Goal: Task Accomplishment & Management: Complete application form

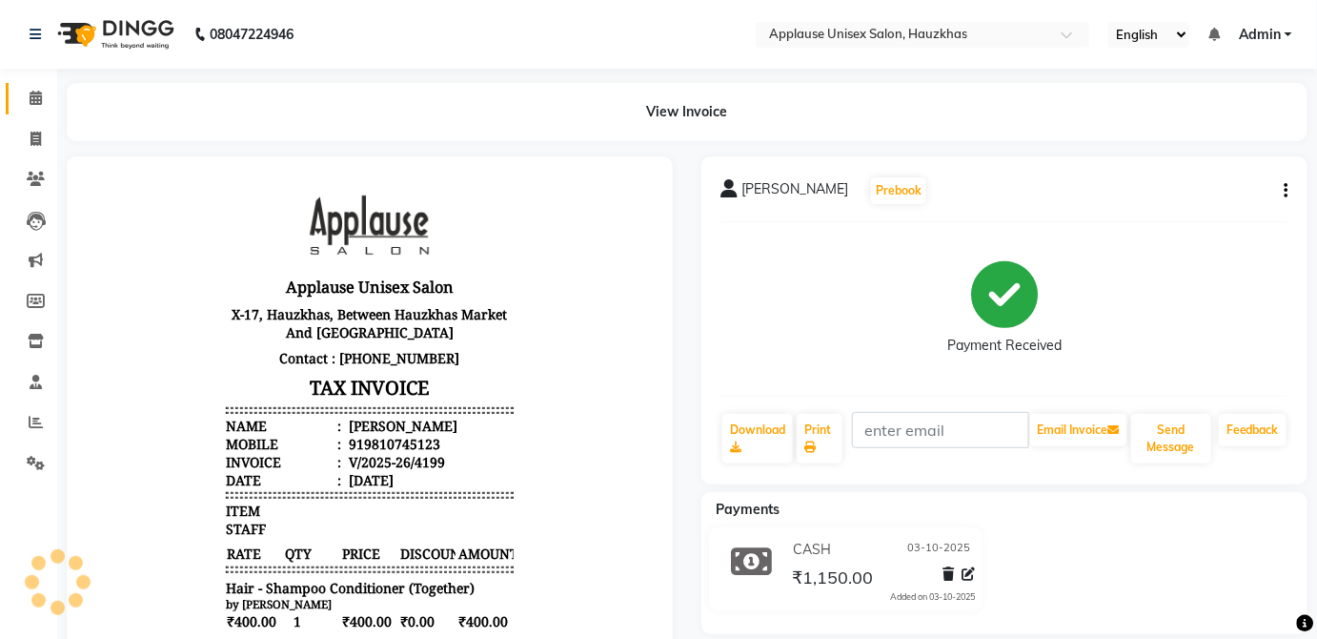
click at [34, 99] on icon at bounding box center [36, 98] width 12 height 14
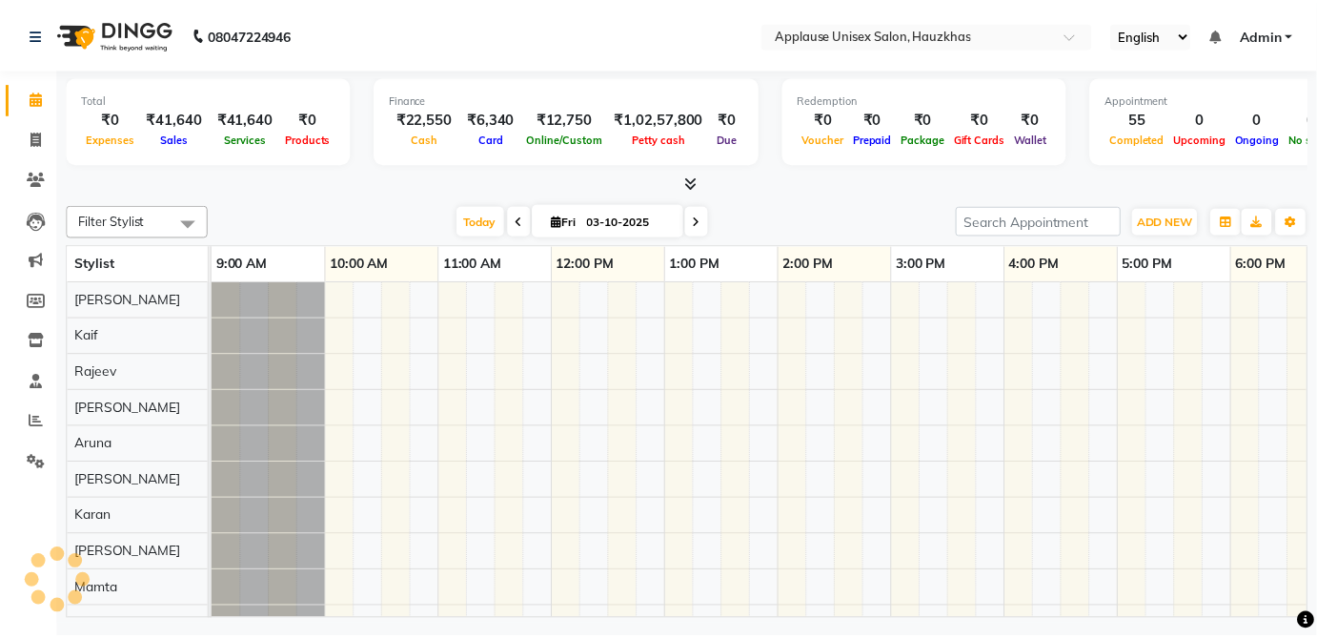
scroll to position [0, 378]
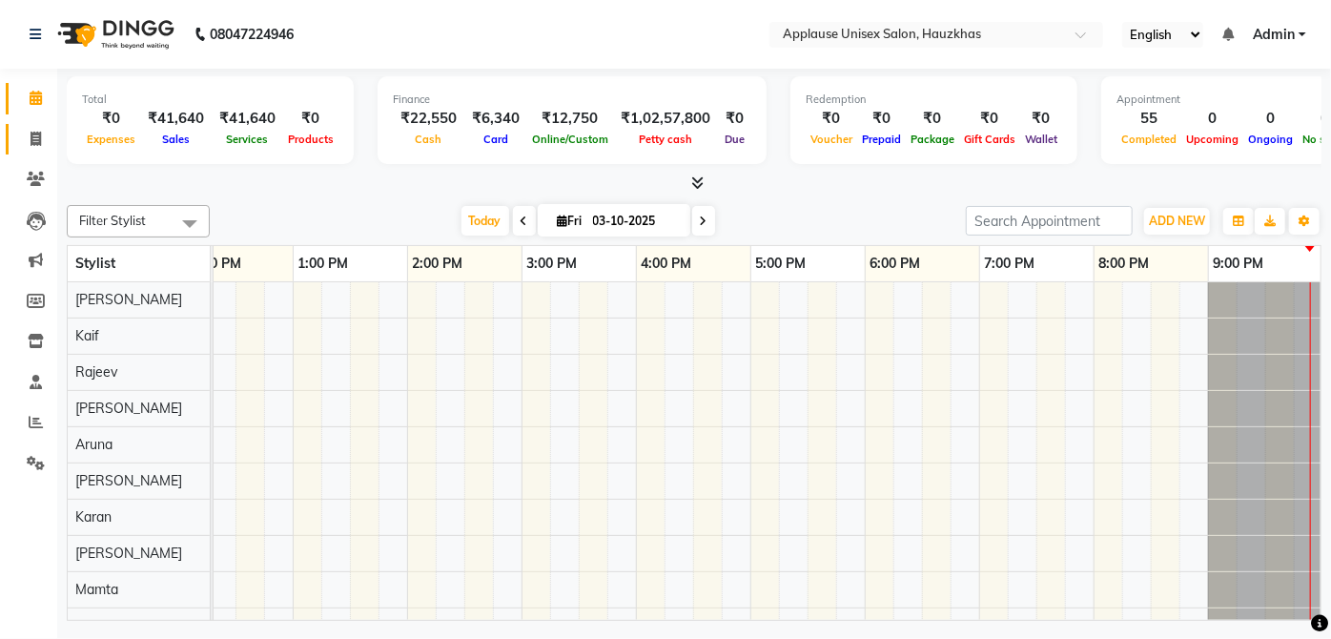
click at [33, 137] on icon at bounding box center [36, 139] width 10 height 14
select select "service"
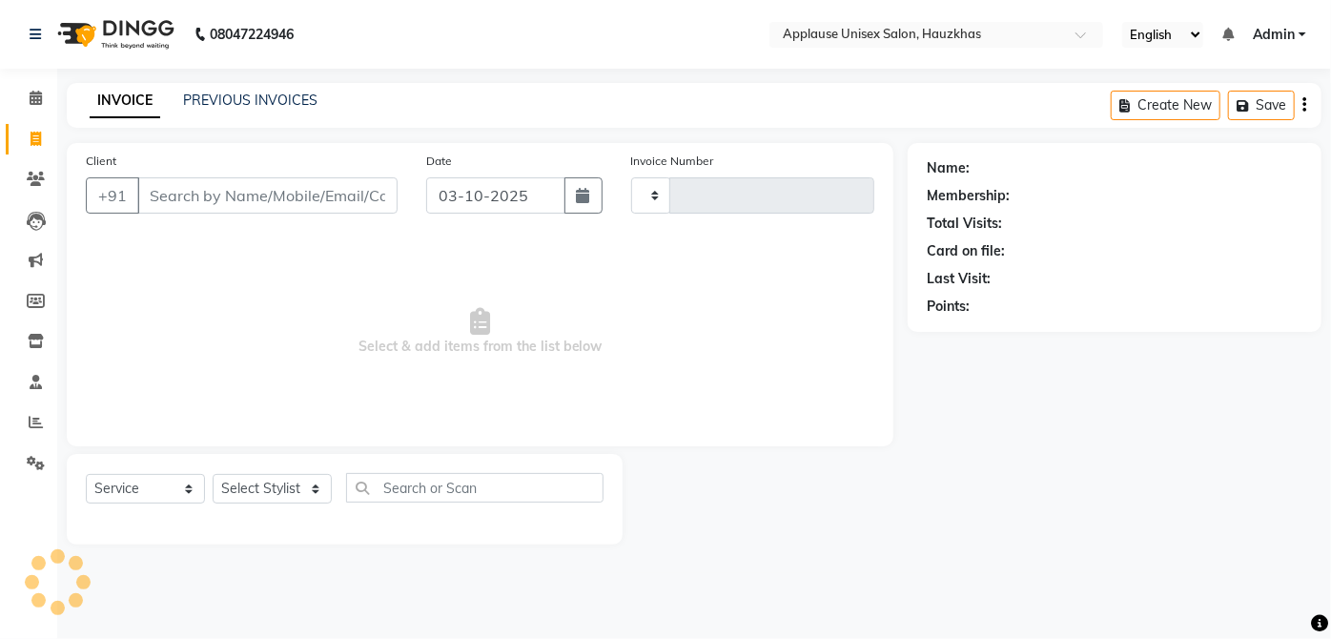
type input "4200"
select select "5082"
click at [276, 496] on select "Select Stylist" at bounding box center [272, 489] width 119 height 30
select select "84502"
click at [213, 474] on select "Select Stylist [PERSON_NAME] [PERSON_NAME] [PERSON_NAME] [PERSON_NAME] [PERSON_…" at bounding box center [272, 489] width 119 height 30
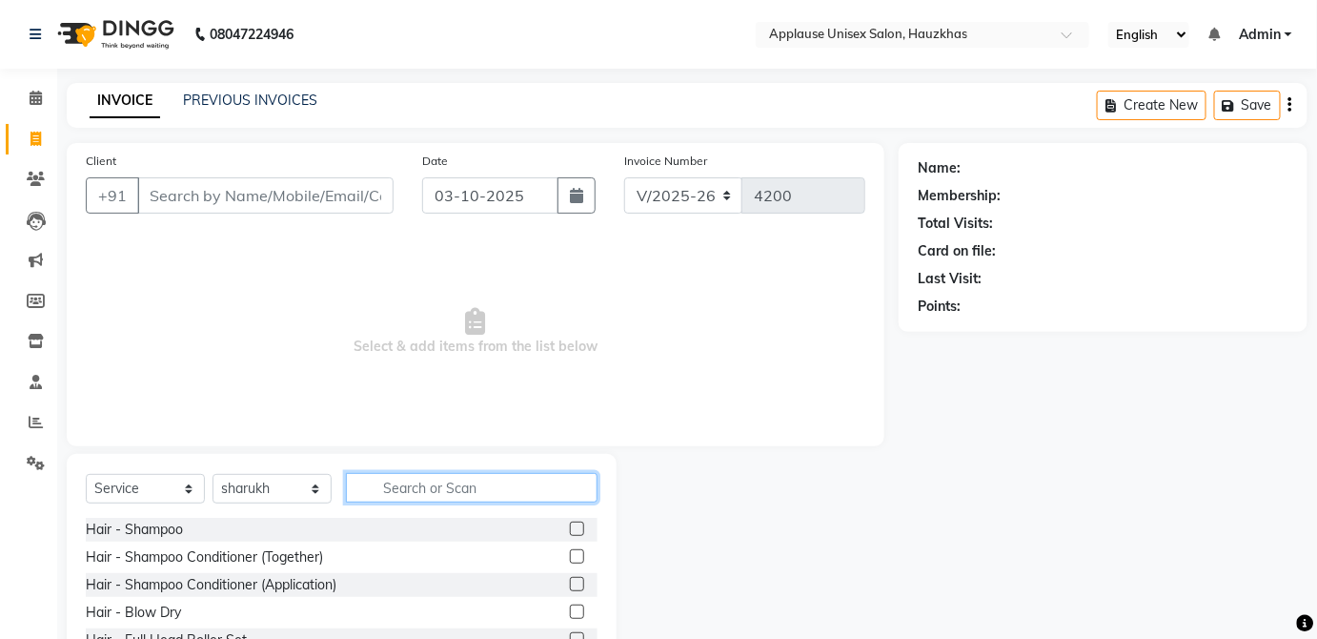
click at [455, 480] on input "text" at bounding box center [472, 488] width 252 height 30
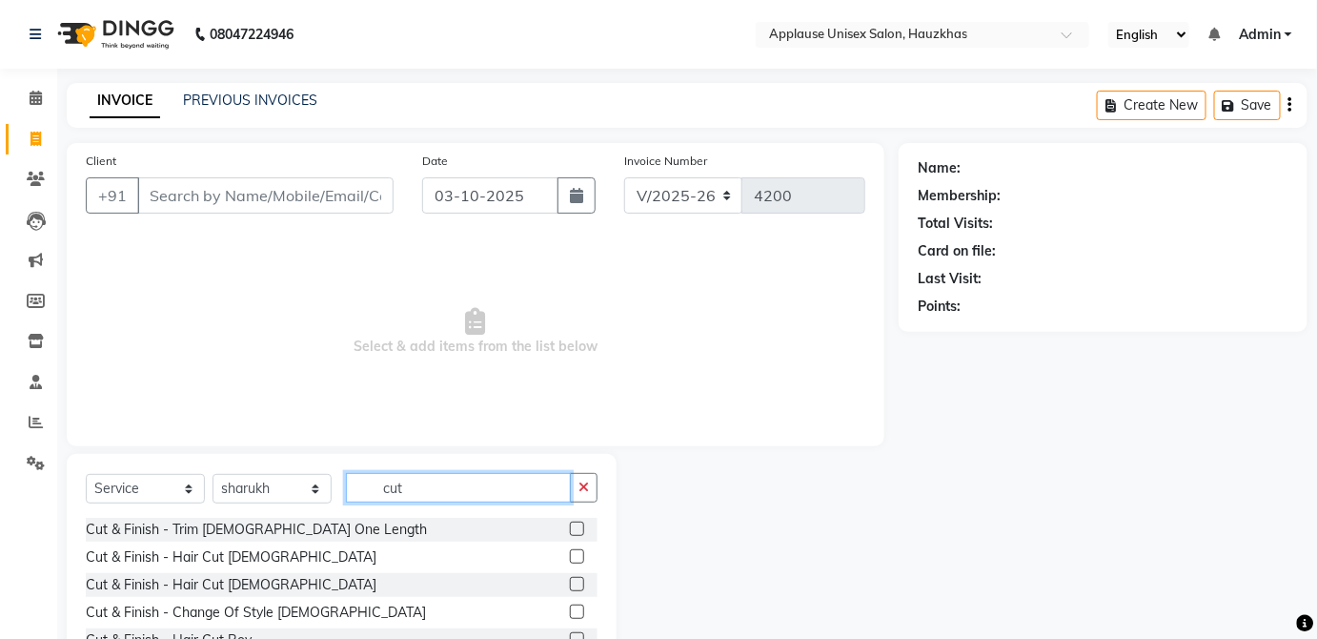
type input "cut"
click at [570, 582] on label at bounding box center [577, 584] width 14 height 14
click at [570, 582] on input "checkbox" at bounding box center [576, 585] width 12 height 12
checkbox input "true"
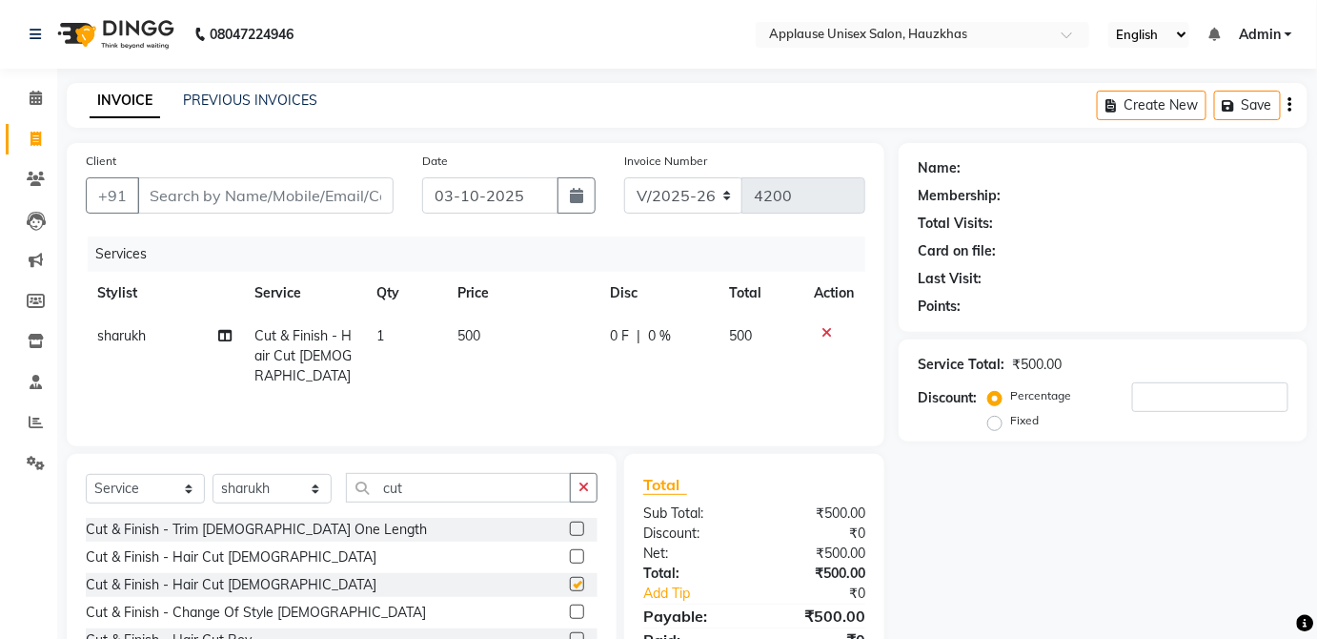
click at [719, 336] on td "500" at bounding box center [761, 356] width 84 height 83
select select "84502"
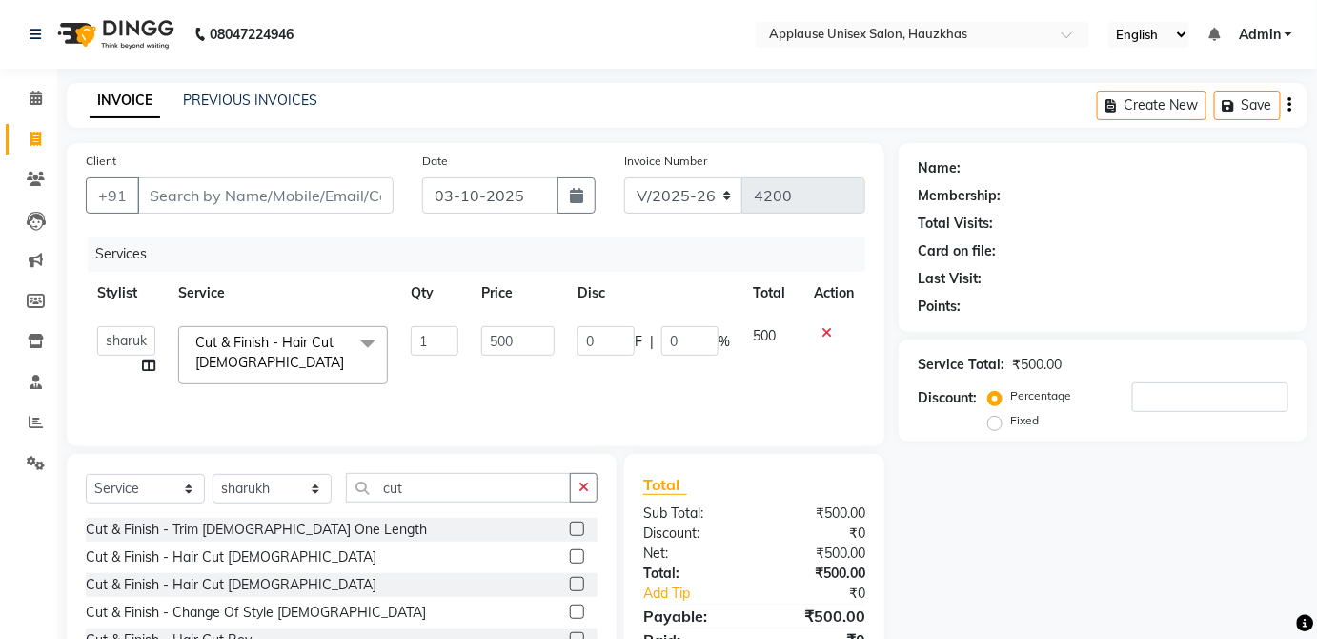
checkbox input "false"
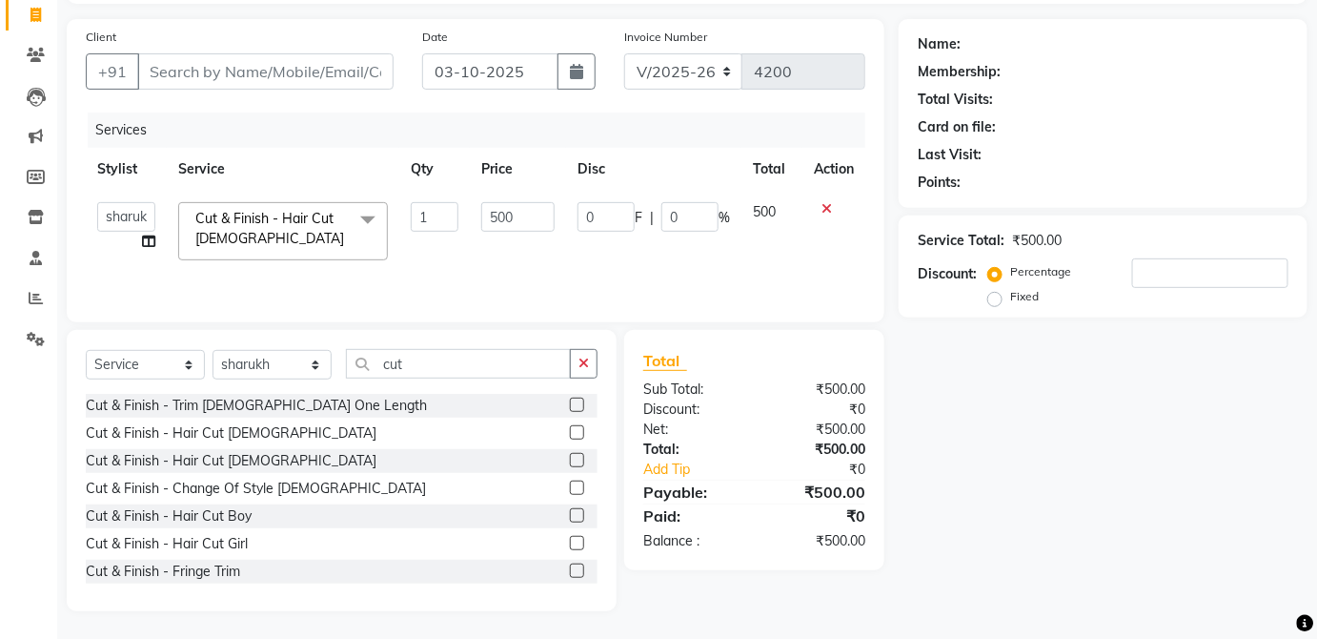
scroll to position [195, 0]
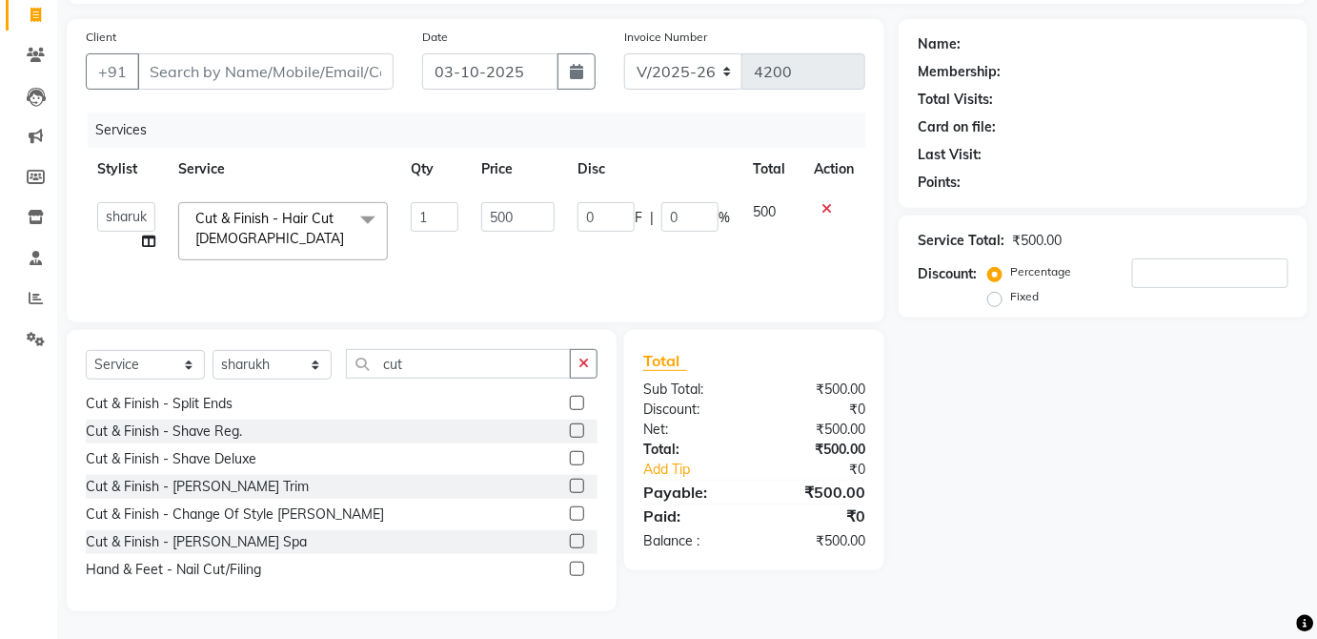
click at [570, 483] on label at bounding box center [577, 486] width 14 height 14
click at [570, 483] on input "checkbox" at bounding box center [576, 486] width 12 height 12
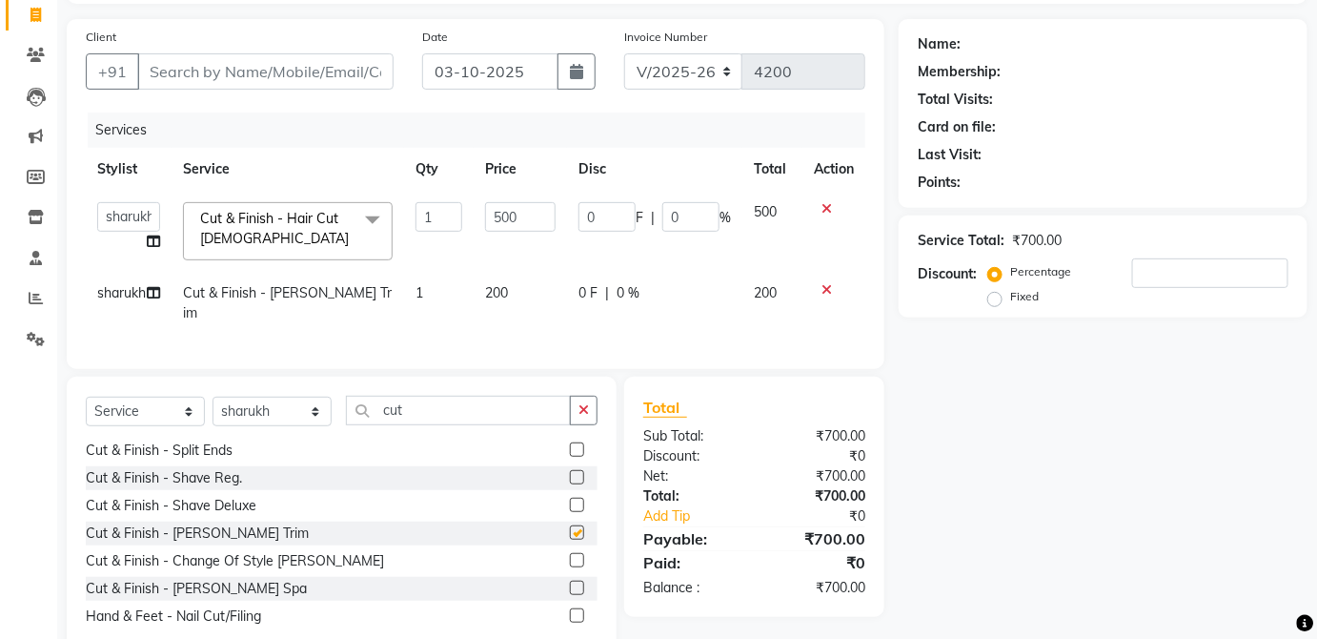
click at [535, 296] on td "200" at bounding box center [520, 303] width 93 height 63
checkbox input "false"
select select "84502"
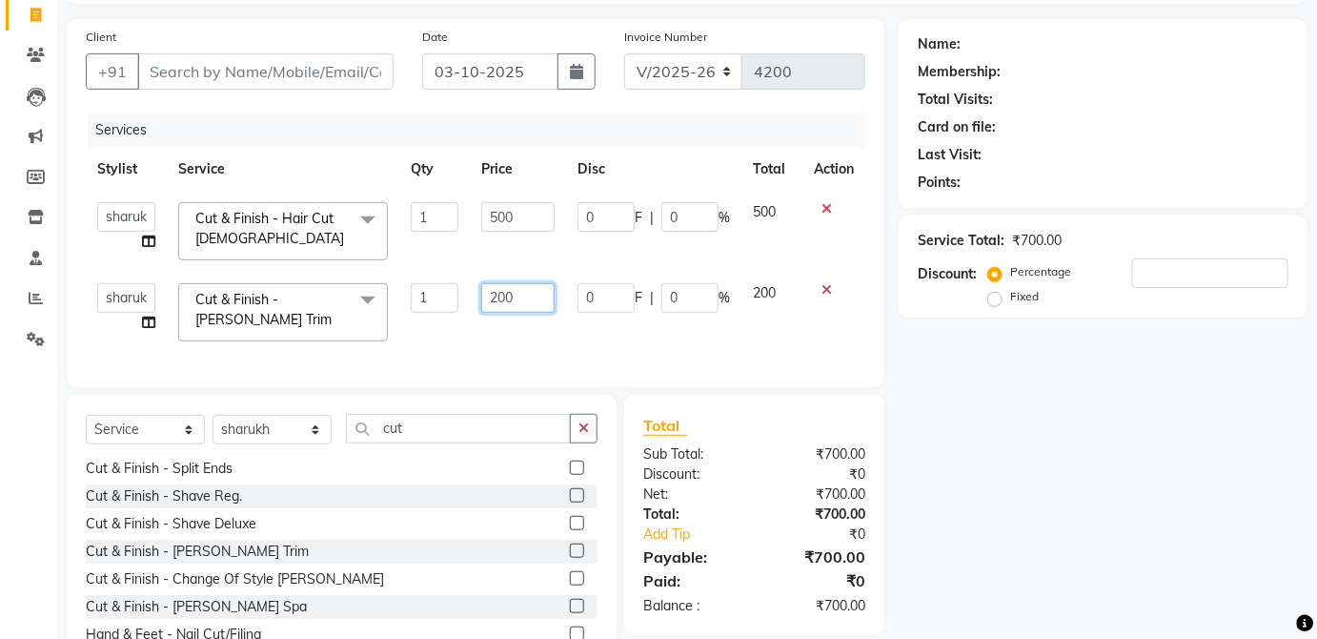
click at [541, 296] on input "200" at bounding box center [517, 298] width 73 height 30
type input "2"
type input "300"
click at [765, 279] on td "200" at bounding box center [772, 312] width 61 height 81
select select "84502"
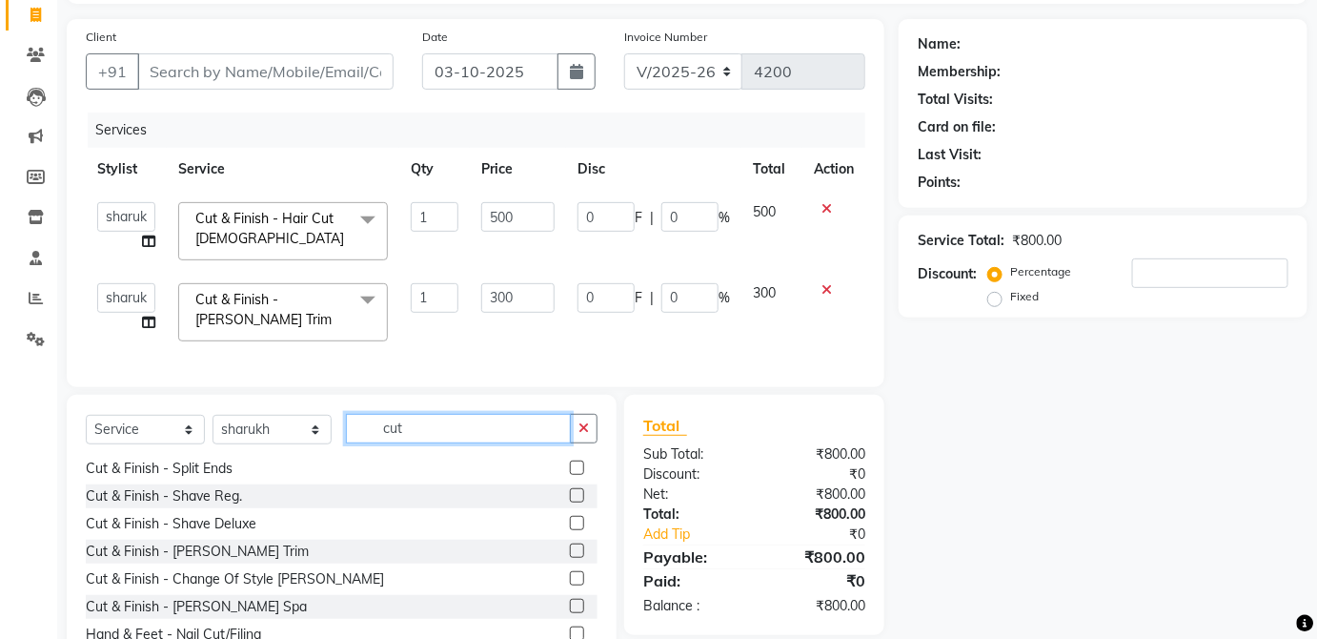
click at [485, 437] on input "cut" at bounding box center [458, 429] width 225 height 30
type input "c"
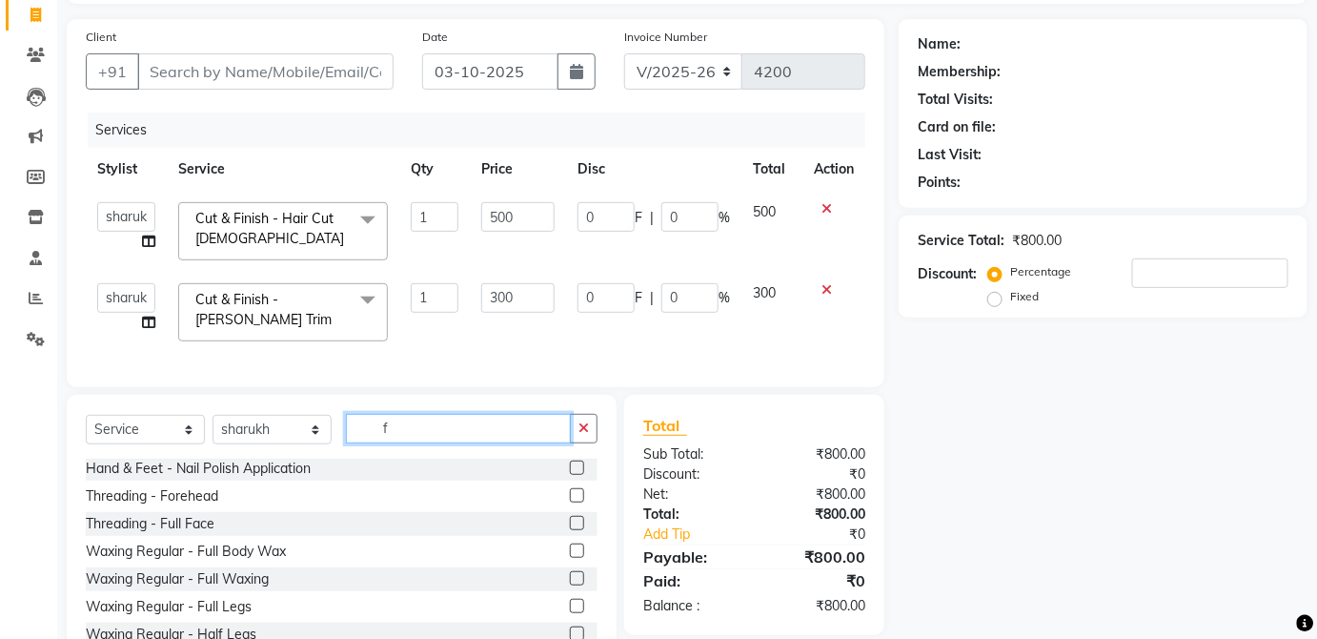
scroll to position [279, 0]
type input "f"
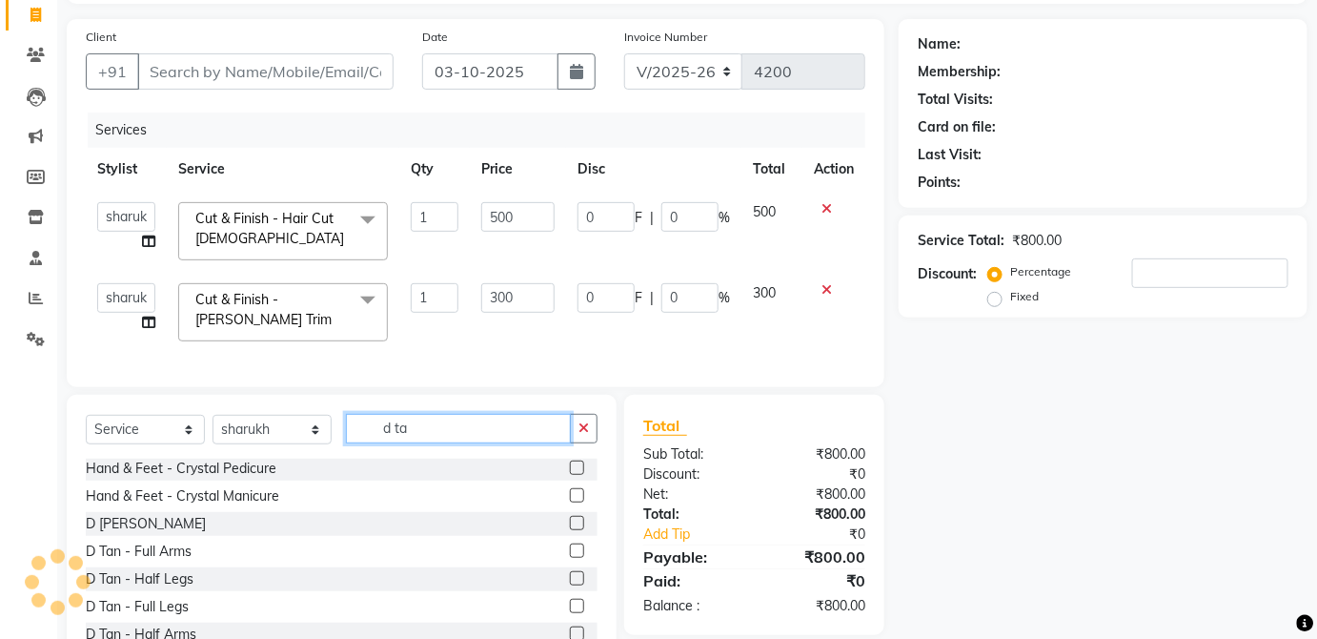
scroll to position [200, 0]
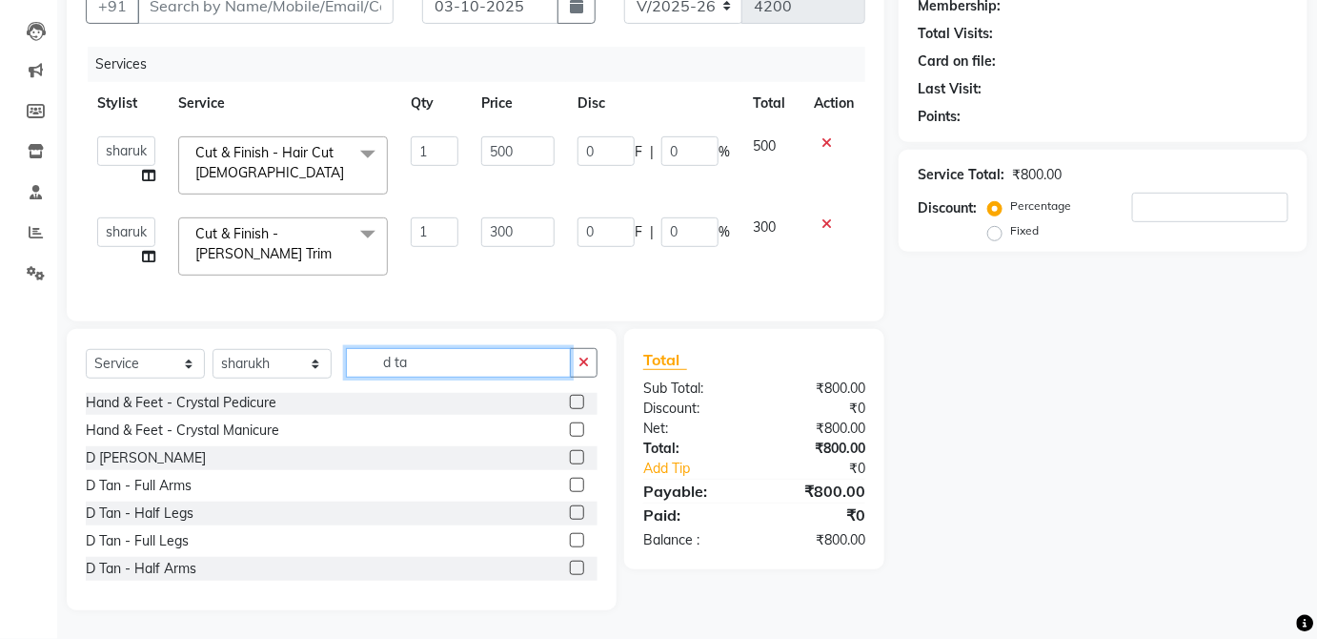
type input "d ta"
click at [570, 461] on label at bounding box center [577, 457] width 14 height 14
click at [570, 461] on input "checkbox" at bounding box center [576, 458] width 12 height 12
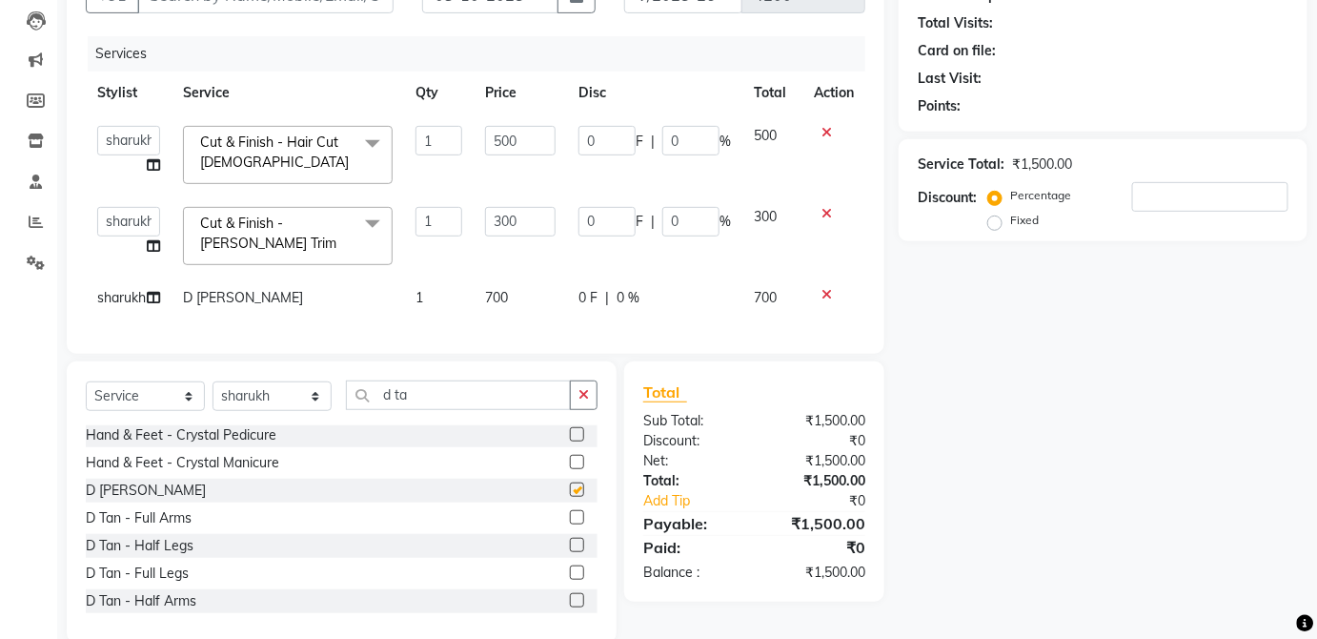
checkbox input "false"
click at [826, 294] on icon at bounding box center [827, 294] width 10 height 13
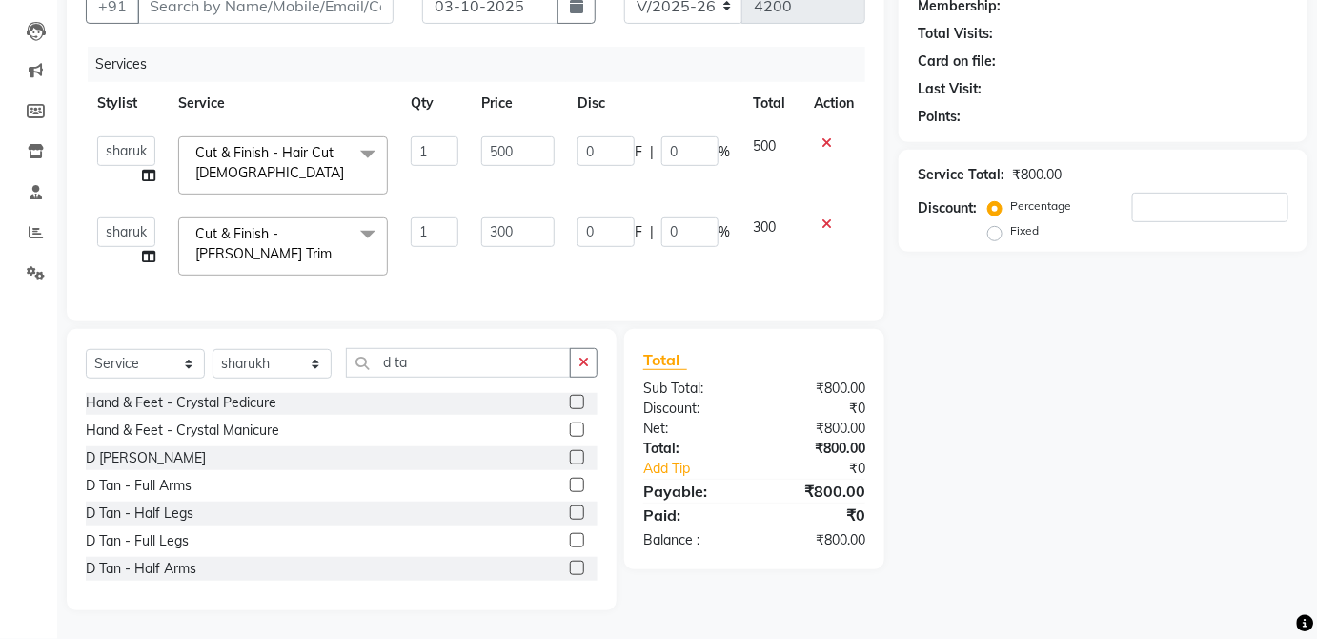
click at [570, 483] on label at bounding box center [577, 485] width 14 height 14
click at [570, 483] on input "checkbox" at bounding box center [576, 486] width 12 height 12
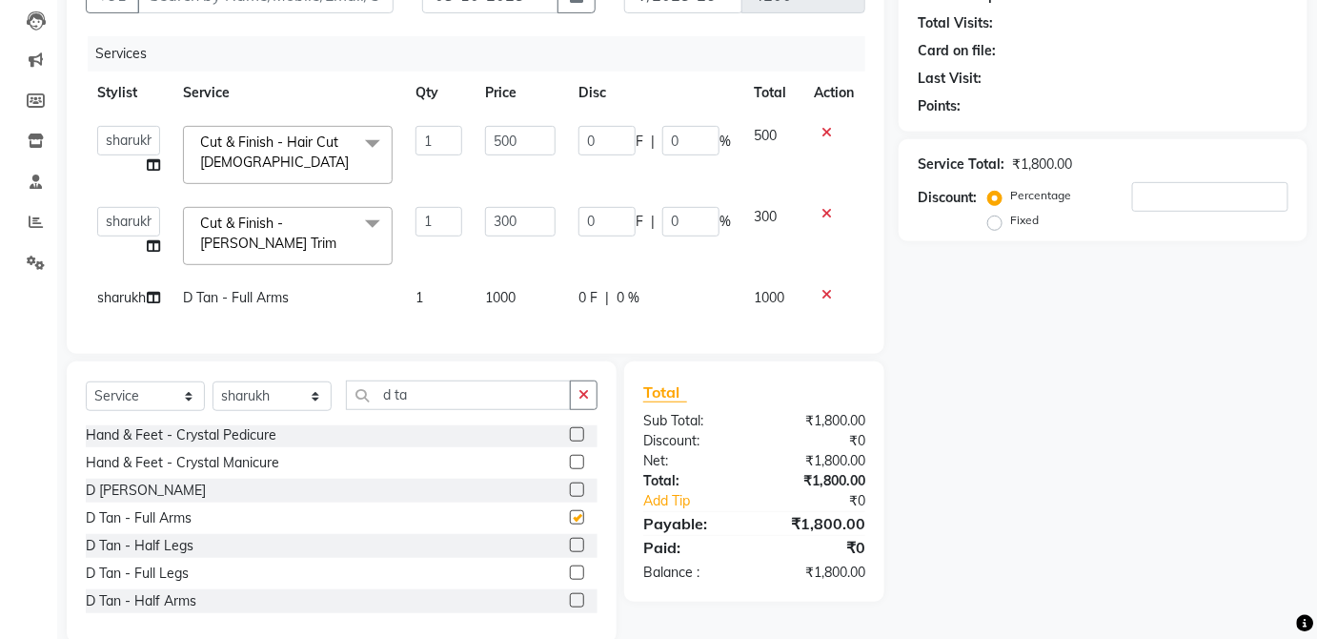
checkbox input "false"
click at [549, 312] on td "1000" at bounding box center [520, 297] width 93 height 43
select select "84502"
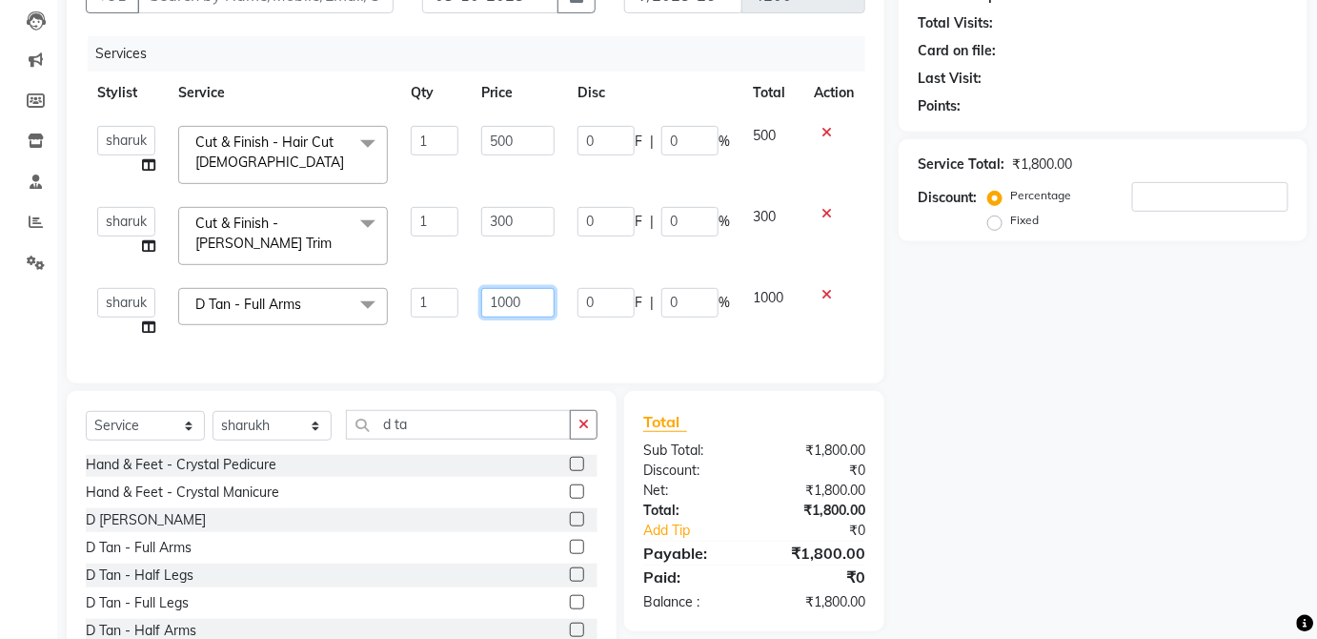
click at [531, 297] on input "1000" at bounding box center [517, 303] width 73 height 30
type input "1"
type input "2000"
click at [769, 284] on td "1000" at bounding box center [772, 312] width 61 height 72
select select "84502"
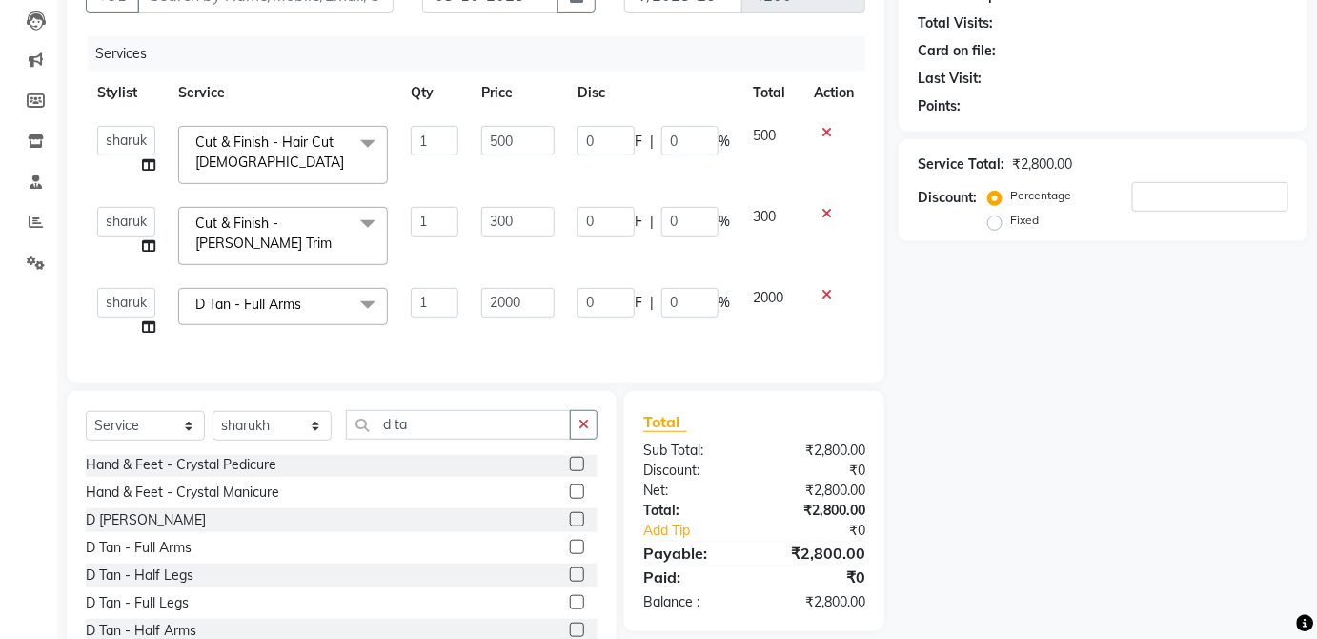
scroll to position [273, 0]
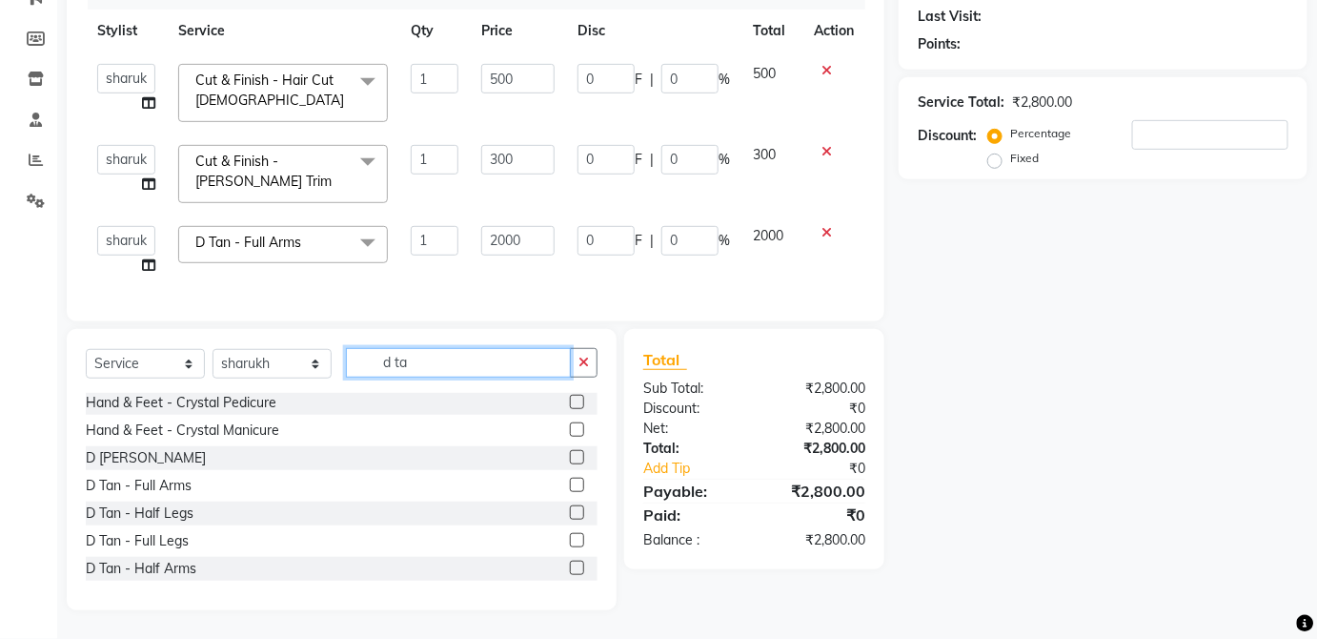
click at [418, 358] on input "d ta" at bounding box center [458, 363] width 225 height 30
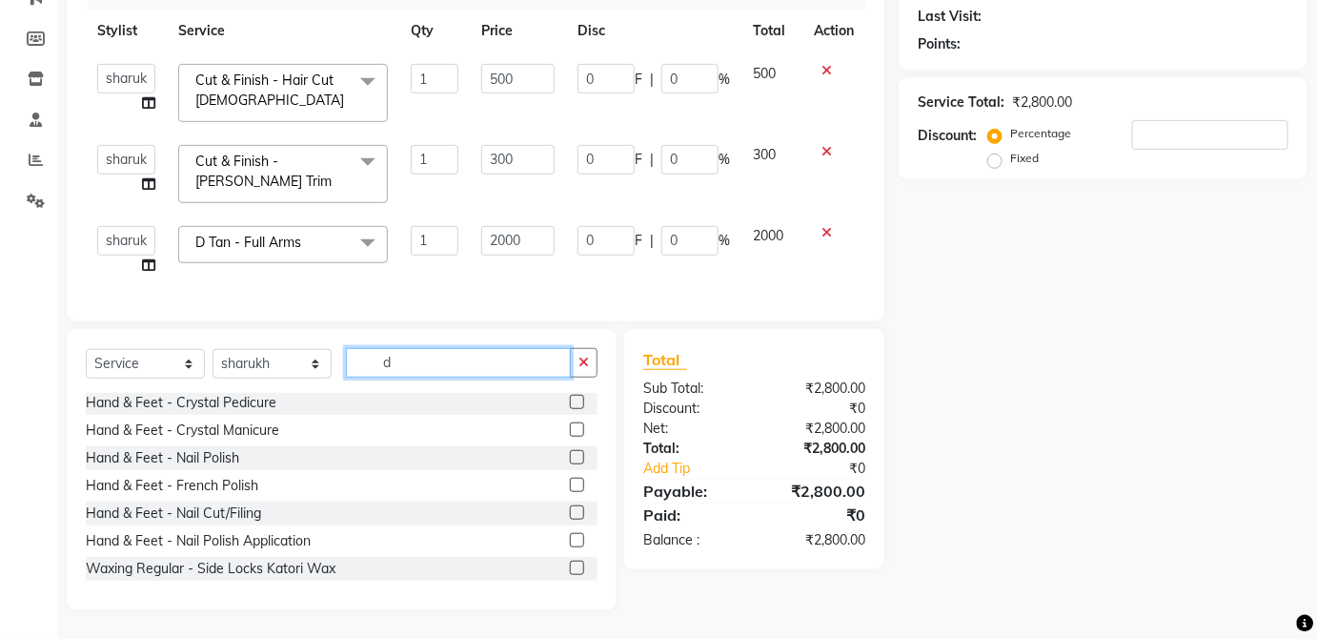
type input "d"
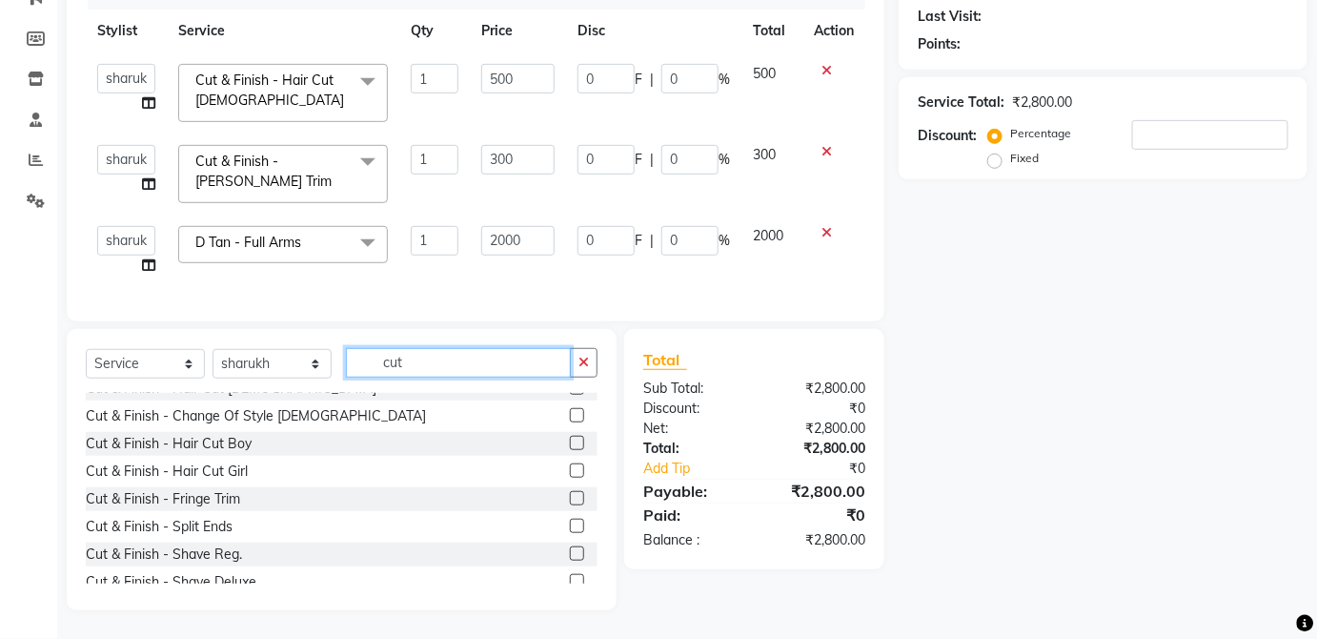
scroll to position [0, 0]
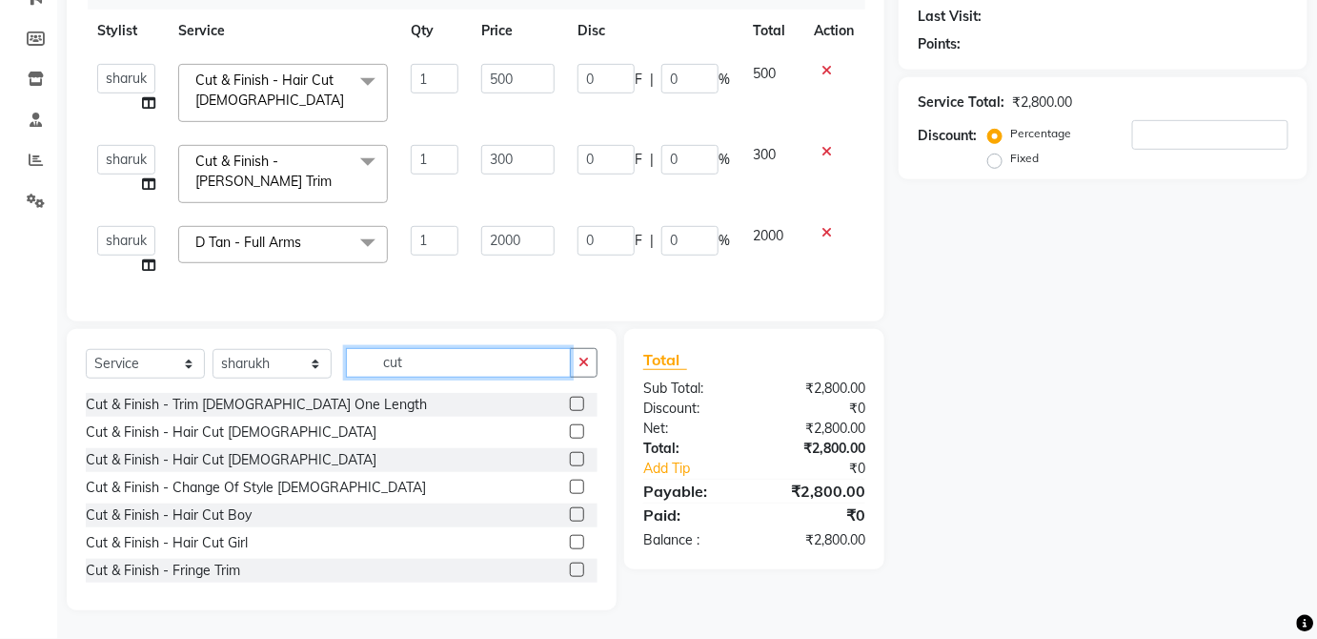
type input "cut"
click at [570, 459] on label at bounding box center [577, 459] width 14 height 14
click at [570, 459] on input "checkbox" at bounding box center [576, 460] width 12 height 12
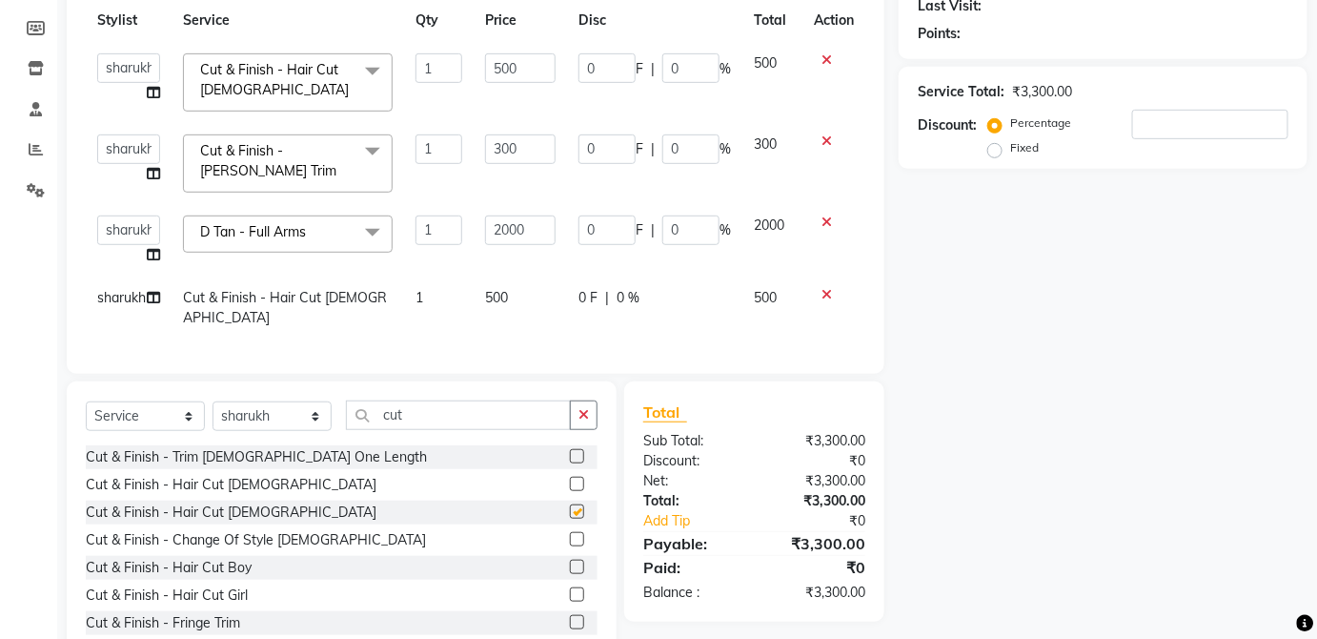
click at [750, 305] on td "500" at bounding box center [773, 307] width 60 height 63
checkbox input "false"
select select "84502"
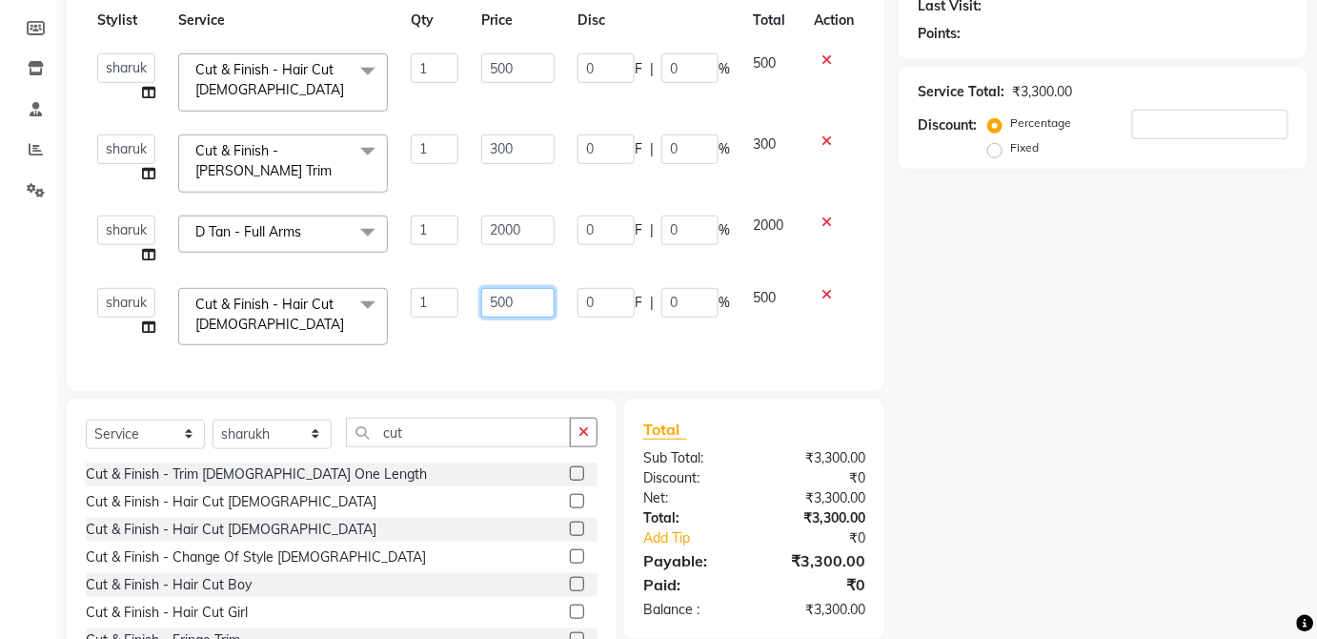
click at [538, 288] on input "500" at bounding box center [517, 303] width 73 height 30
type input "5"
type input "600"
click at [774, 282] on td "500" at bounding box center [772, 316] width 61 height 81
select select "84502"
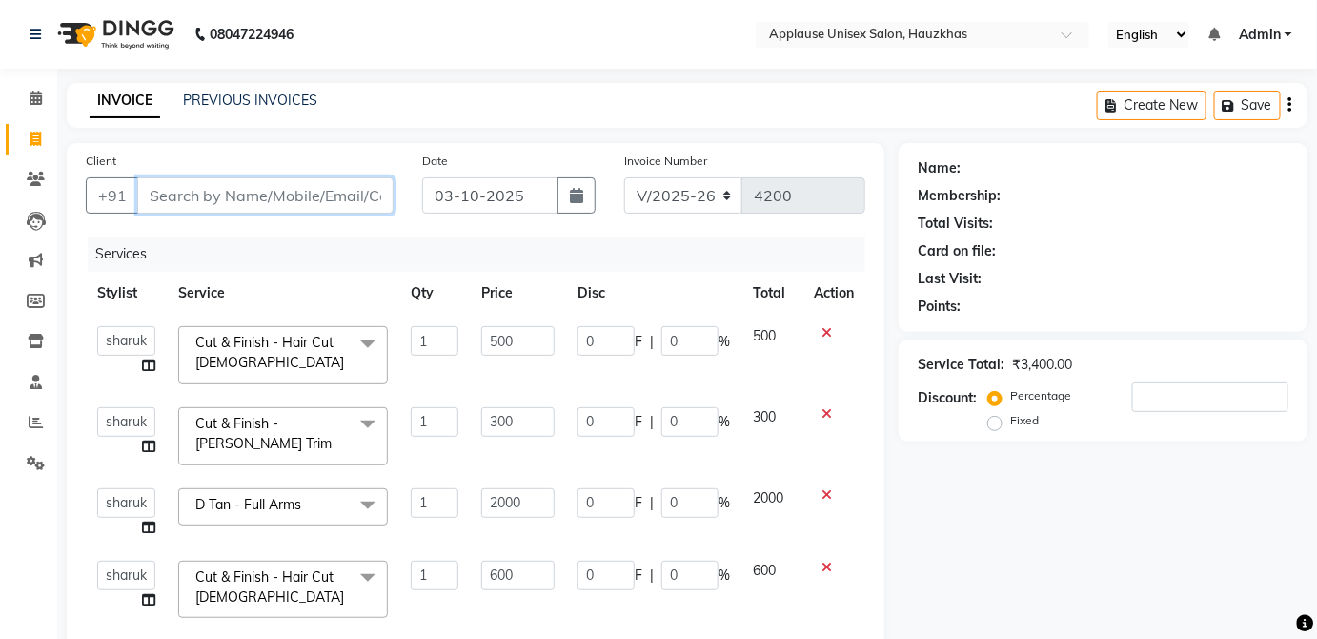
click at [336, 196] on input "Client" at bounding box center [265, 195] width 256 height 36
type input "9"
type input "0"
type input "9990517165"
click at [356, 194] on span "Add Client" at bounding box center [344, 195] width 75 height 19
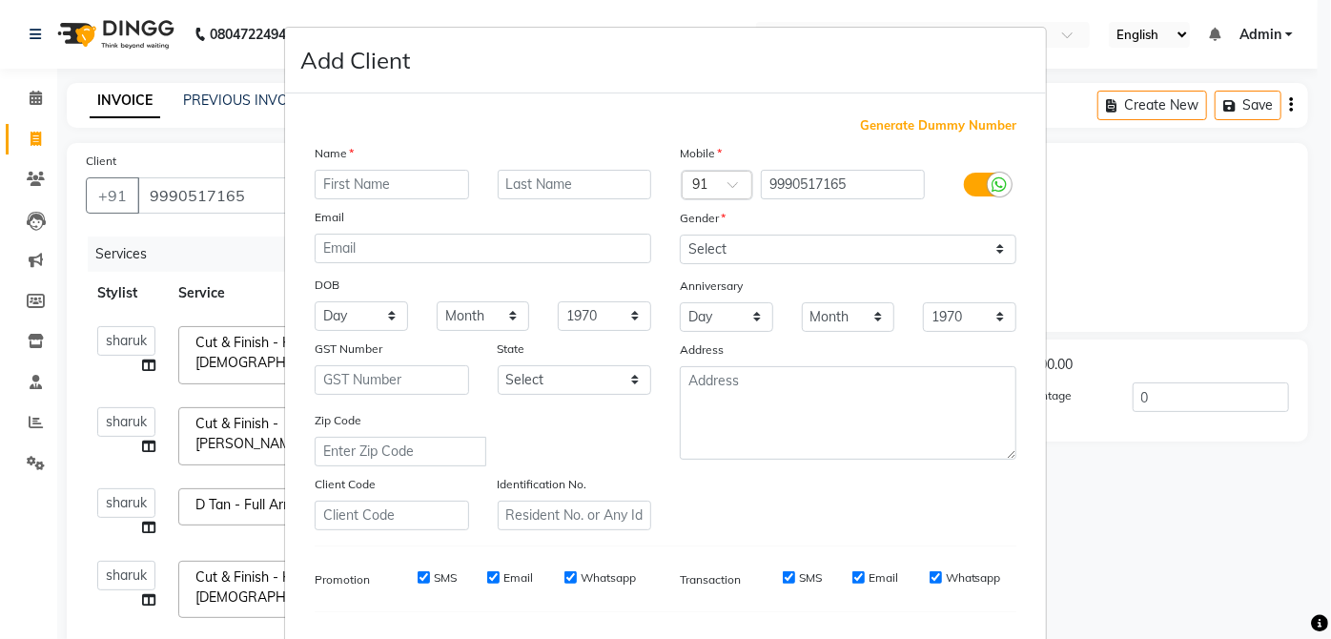
click at [409, 170] on input "text" at bounding box center [392, 185] width 154 height 30
type input "a"
type input "Ashish"
click at [602, 176] on input "text" at bounding box center [575, 185] width 154 height 30
type input "ranjan"
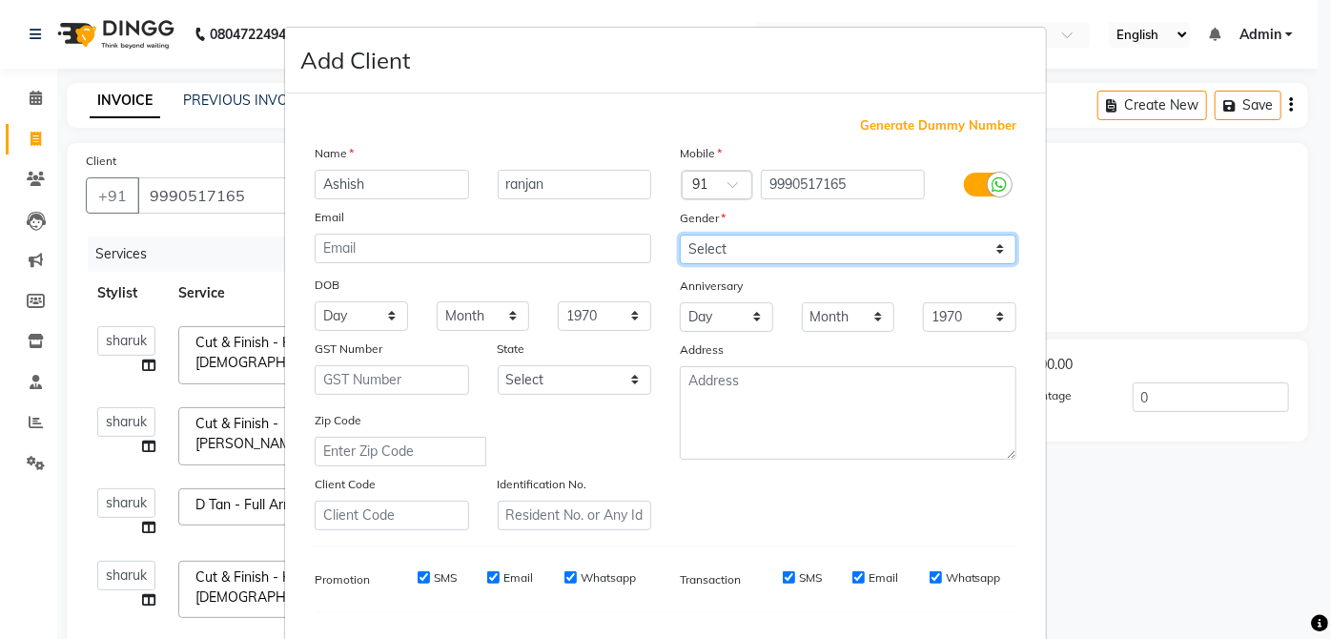
click at [794, 241] on select "Select [DEMOGRAPHIC_DATA] [DEMOGRAPHIC_DATA] Other Prefer Not To Say" at bounding box center [848, 250] width 337 height 30
click at [680, 235] on select "Select [DEMOGRAPHIC_DATA] [DEMOGRAPHIC_DATA] Other Prefer Not To Say" at bounding box center [848, 250] width 337 height 30
click at [808, 259] on select "Select [DEMOGRAPHIC_DATA] [DEMOGRAPHIC_DATA] Other Prefer Not To Say" at bounding box center [848, 250] width 337 height 30
click at [851, 235] on select "Select [DEMOGRAPHIC_DATA] [DEMOGRAPHIC_DATA] Other Prefer Not To Say" at bounding box center [848, 250] width 337 height 30
click at [836, 238] on select "Select [DEMOGRAPHIC_DATA] [DEMOGRAPHIC_DATA] Other Prefer Not To Say" at bounding box center [848, 250] width 337 height 30
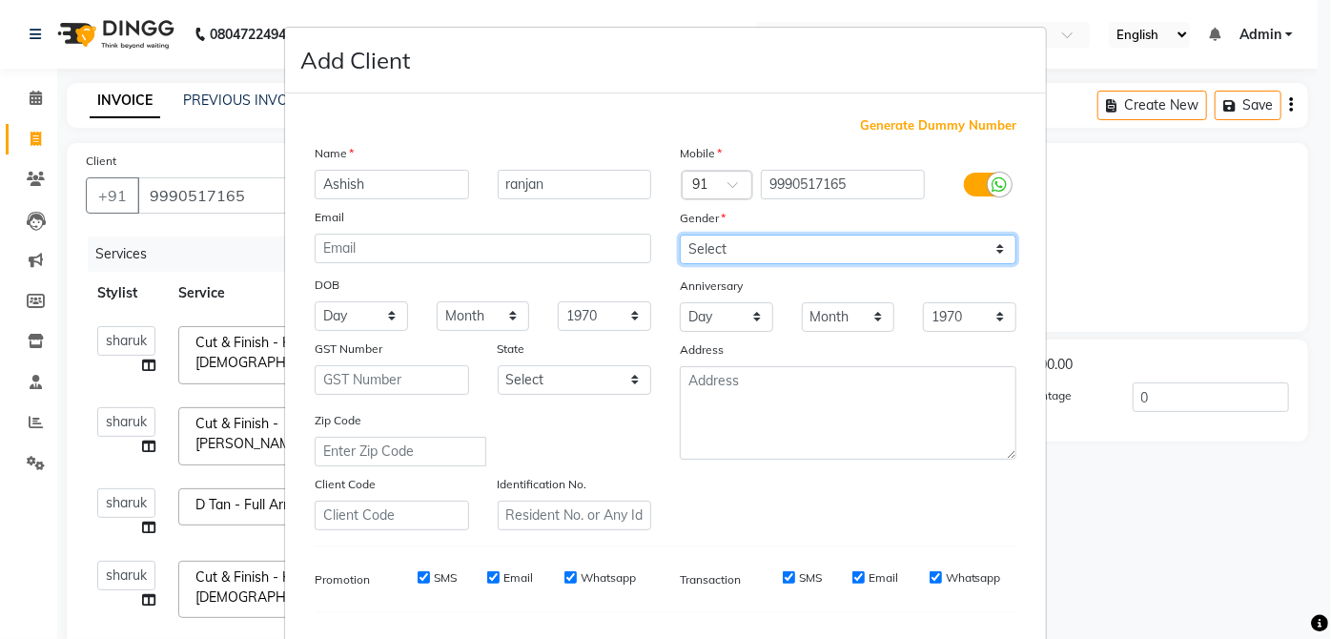
select select "[DEMOGRAPHIC_DATA]"
click at [680, 235] on select "Select [DEMOGRAPHIC_DATA] [DEMOGRAPHIC_DATA] Other Prefer Not To Say" at bounding box center [848, 250] width 337 height 30
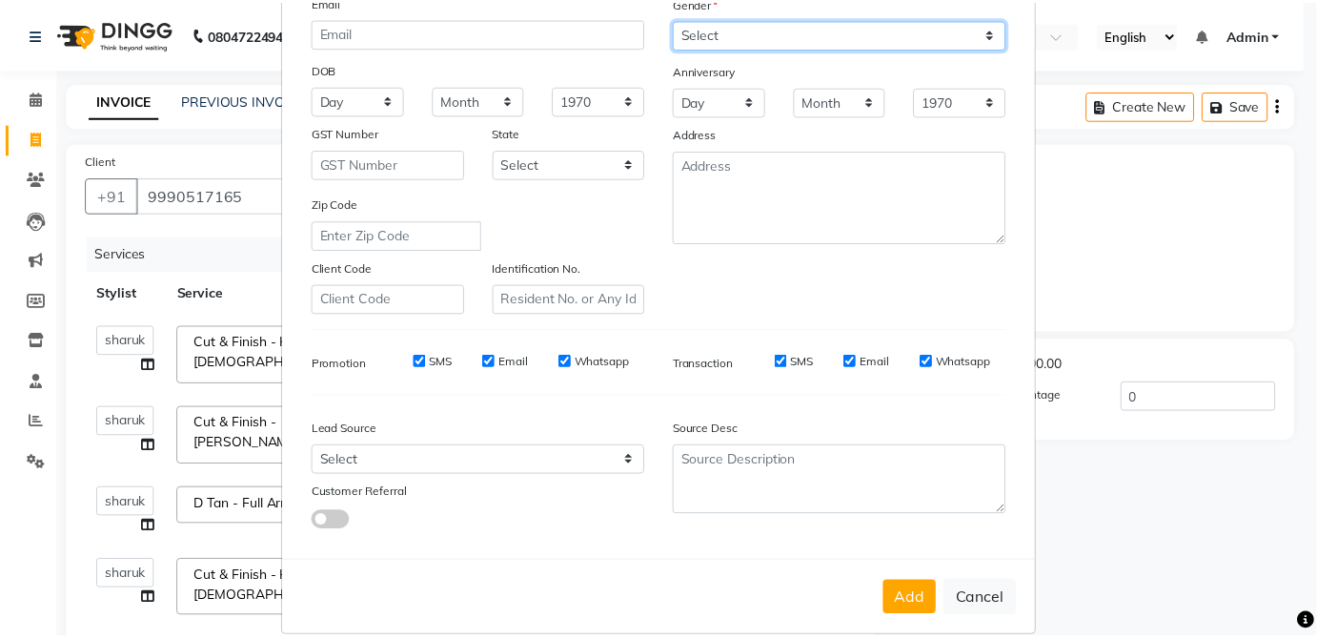
scroll to position [239, 0]
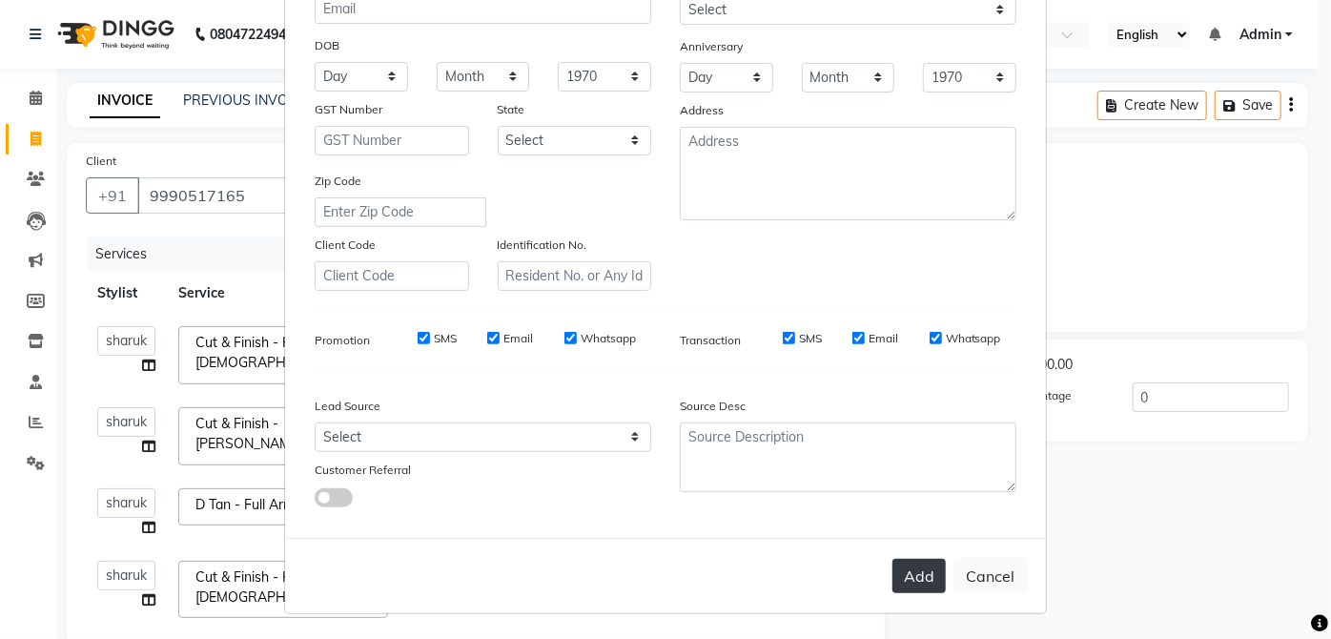
click at [907, 574] on button "Add" at bounding box center [918, 576] width 53 height 34
select select
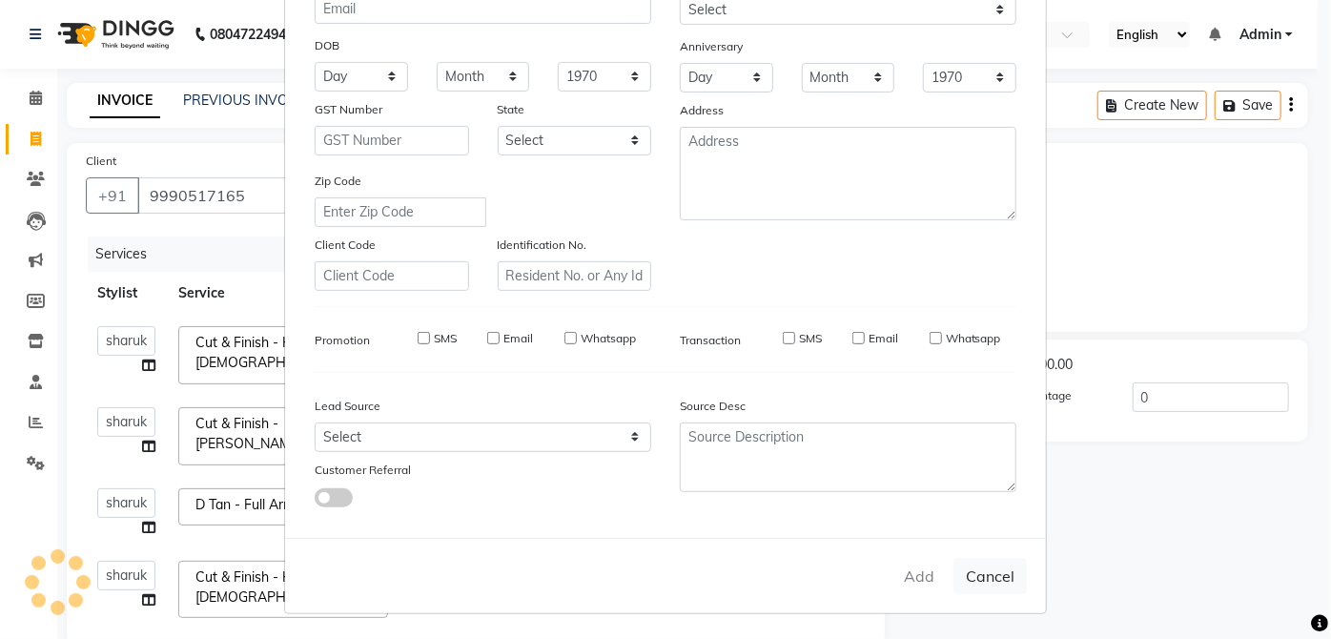
select select
checkbox input "false"
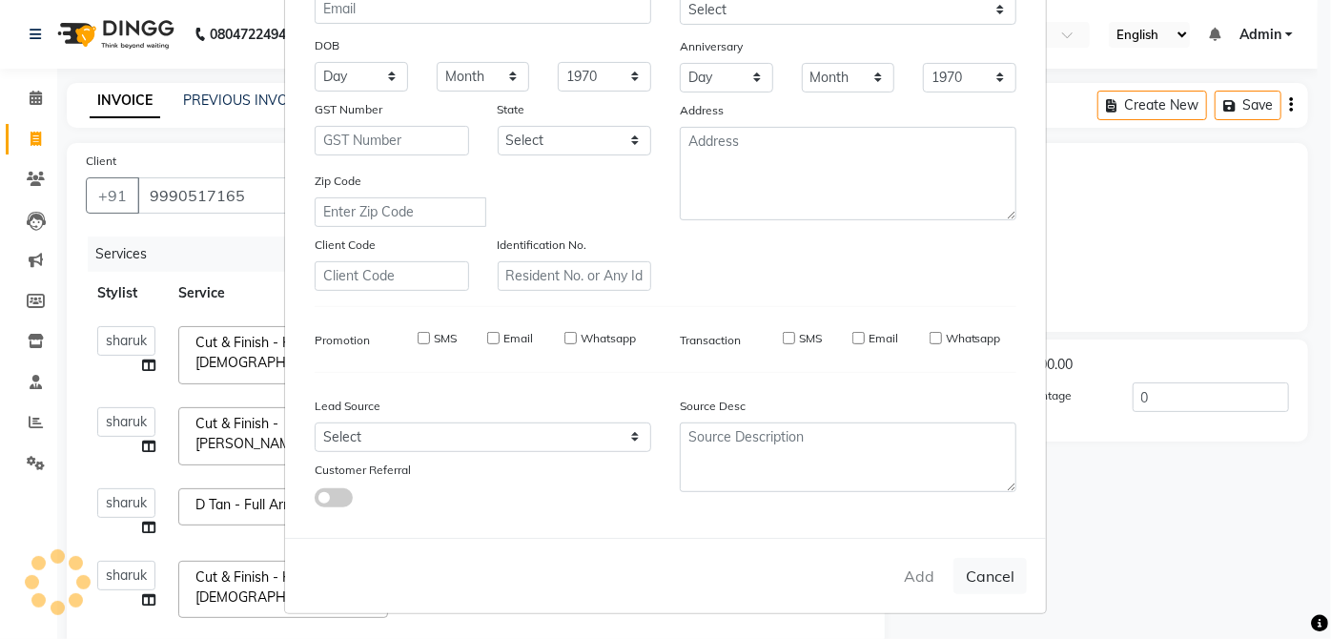
checkbox input "false"
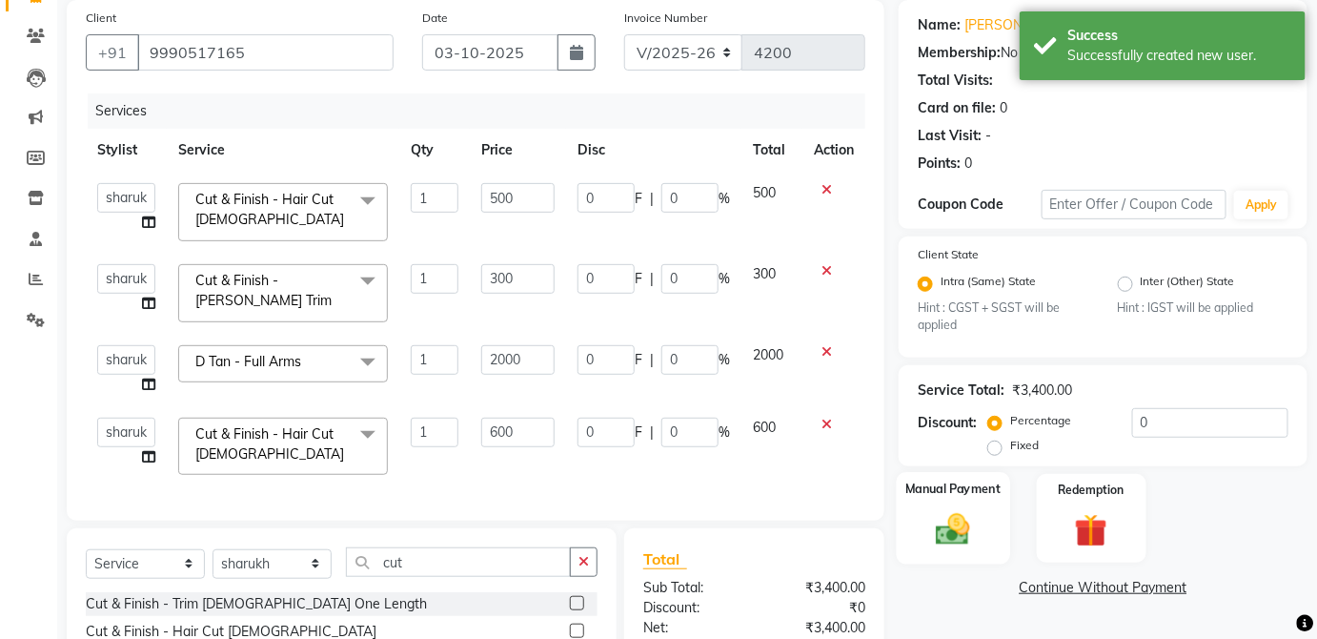
click at [972, 505] on div "Manual Payment" at bounding box center [953, 518] width 113 height 92
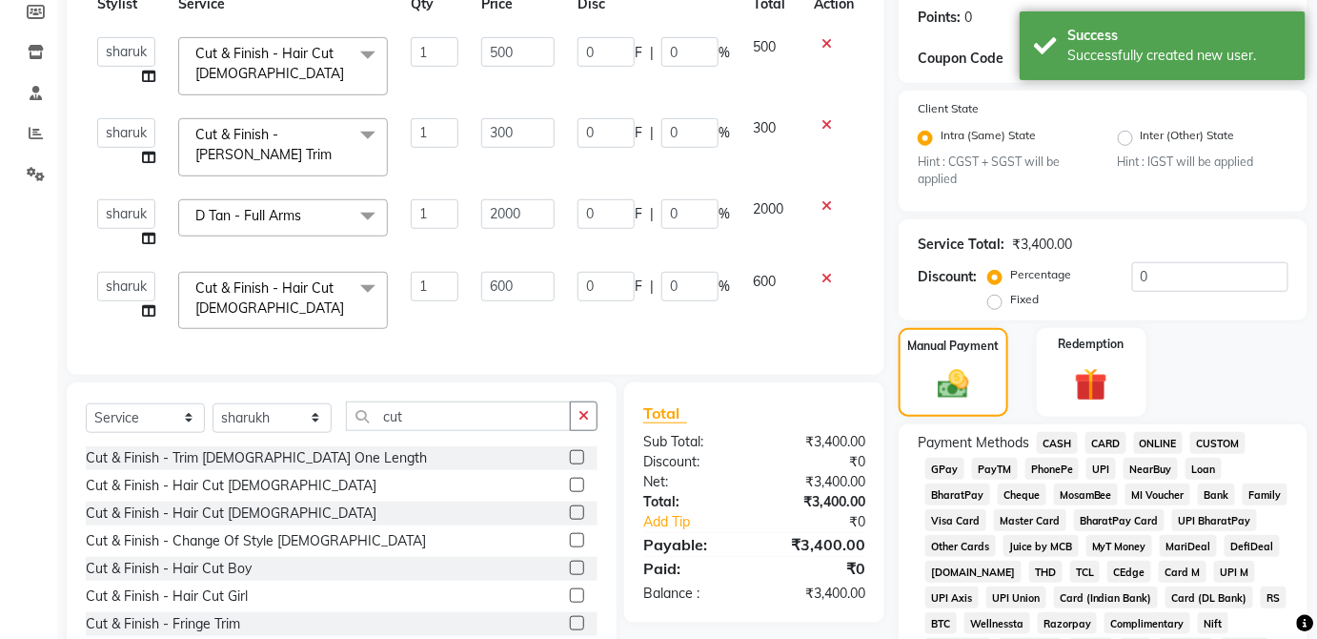
click at [1106, 466] on span "UPI" at bounding box center [1102, 469] width 30 height 22
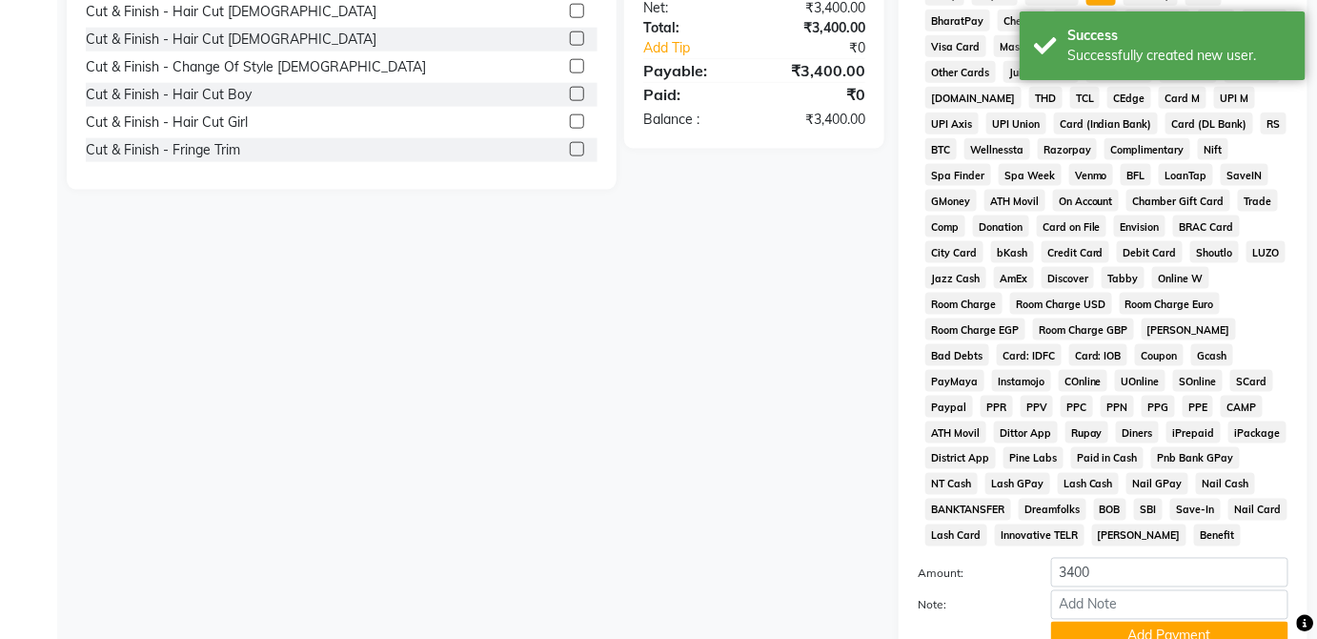
scroll to position [925, 0]
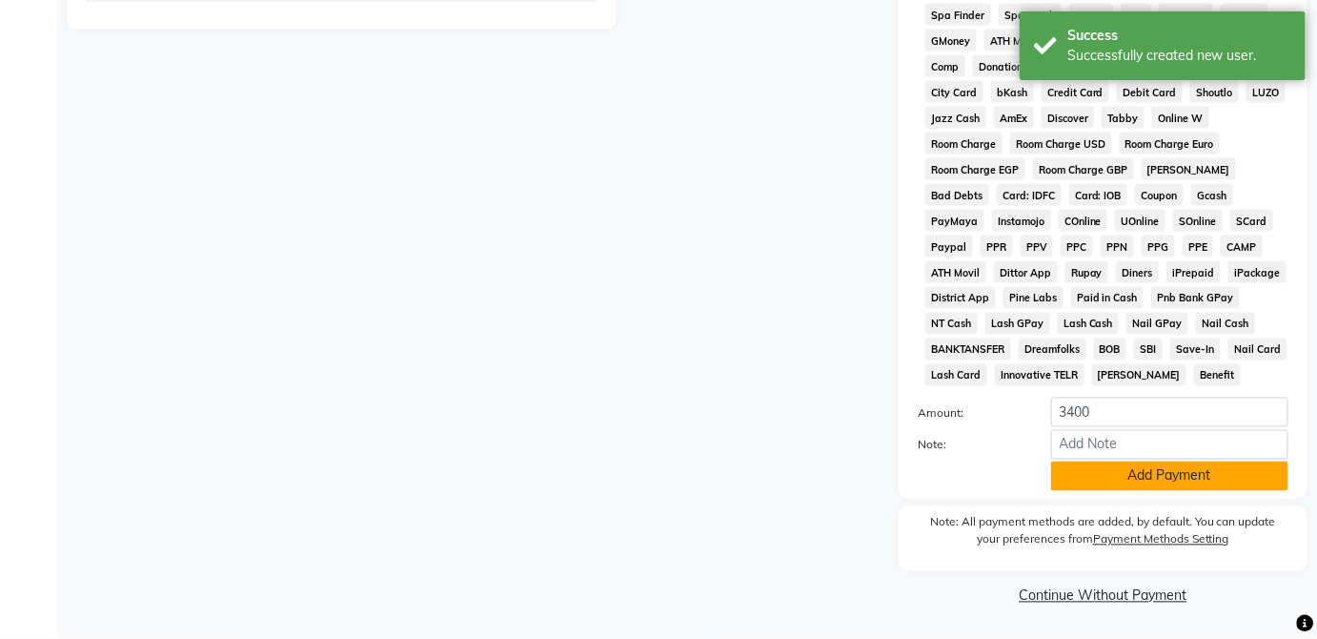
click at [1220, 485] on button "Add Payment" at bounding box center [1169, 476] width 237 height 30
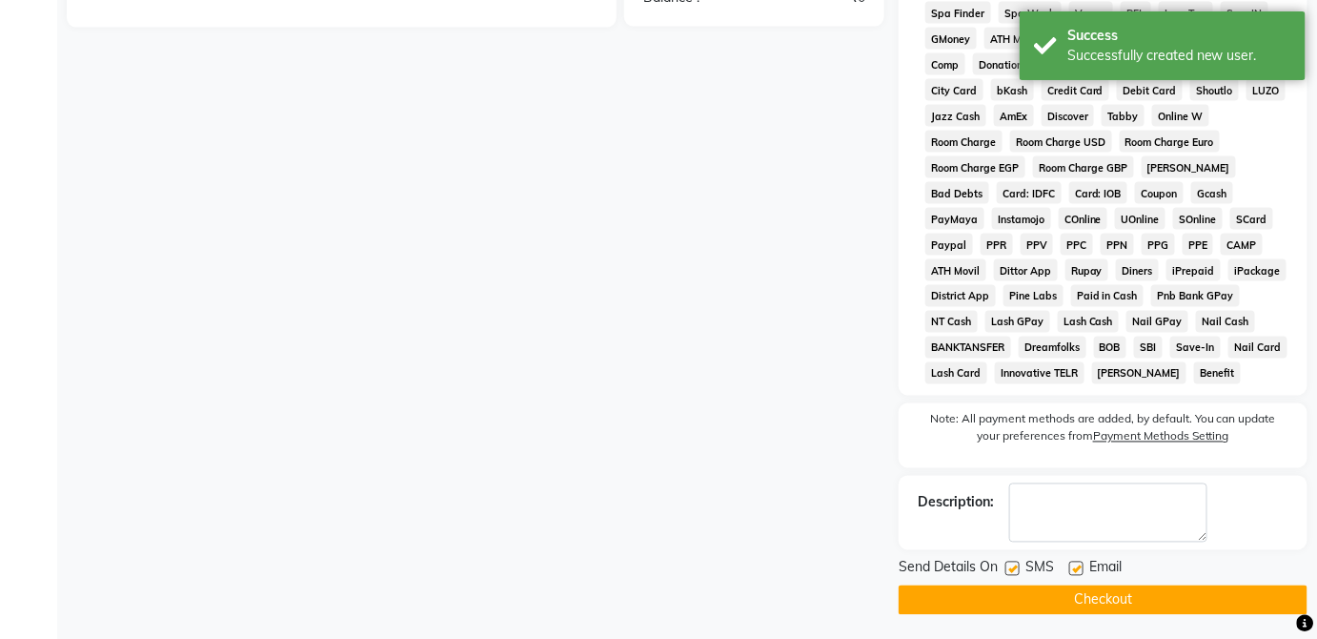
click at [1194, 600] on button "Checkout" at bounding box center [1103, 600] width 409 height 30
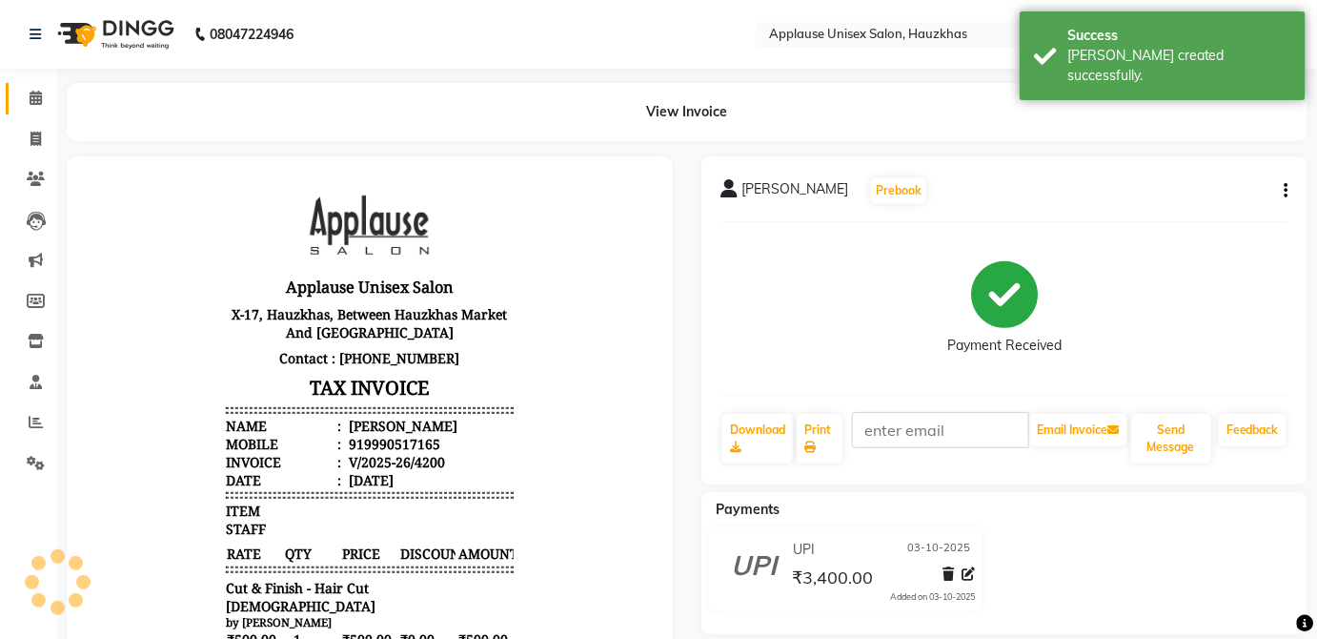
click at [40, 104] on icon at bounding box center [36, 98] width 12 height 14
